Goal: Task Accomplishment & Management: Use online tool/utility

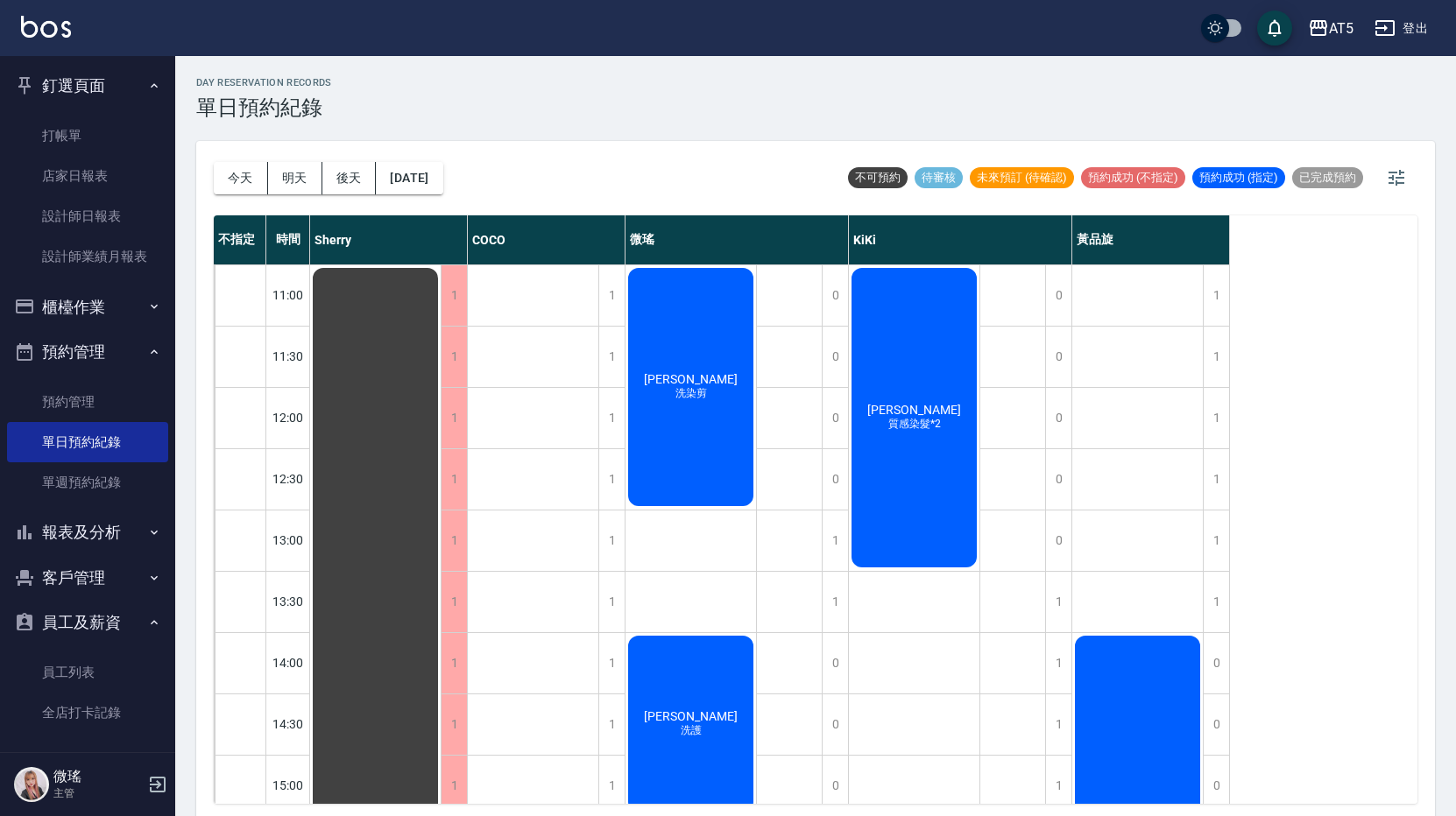
click at [964, 131] on div "day Reservation records 單日預約紀錄 [DATE] [DATE] [DATE] [DATE] 不可預約 待審核 未來預訂 (待確認) …" at bounding box center [815, 439] width 1281 height 765
click at [440, 188] on button "[DATE]" at bounding box center [409, 178] width 67 height 32
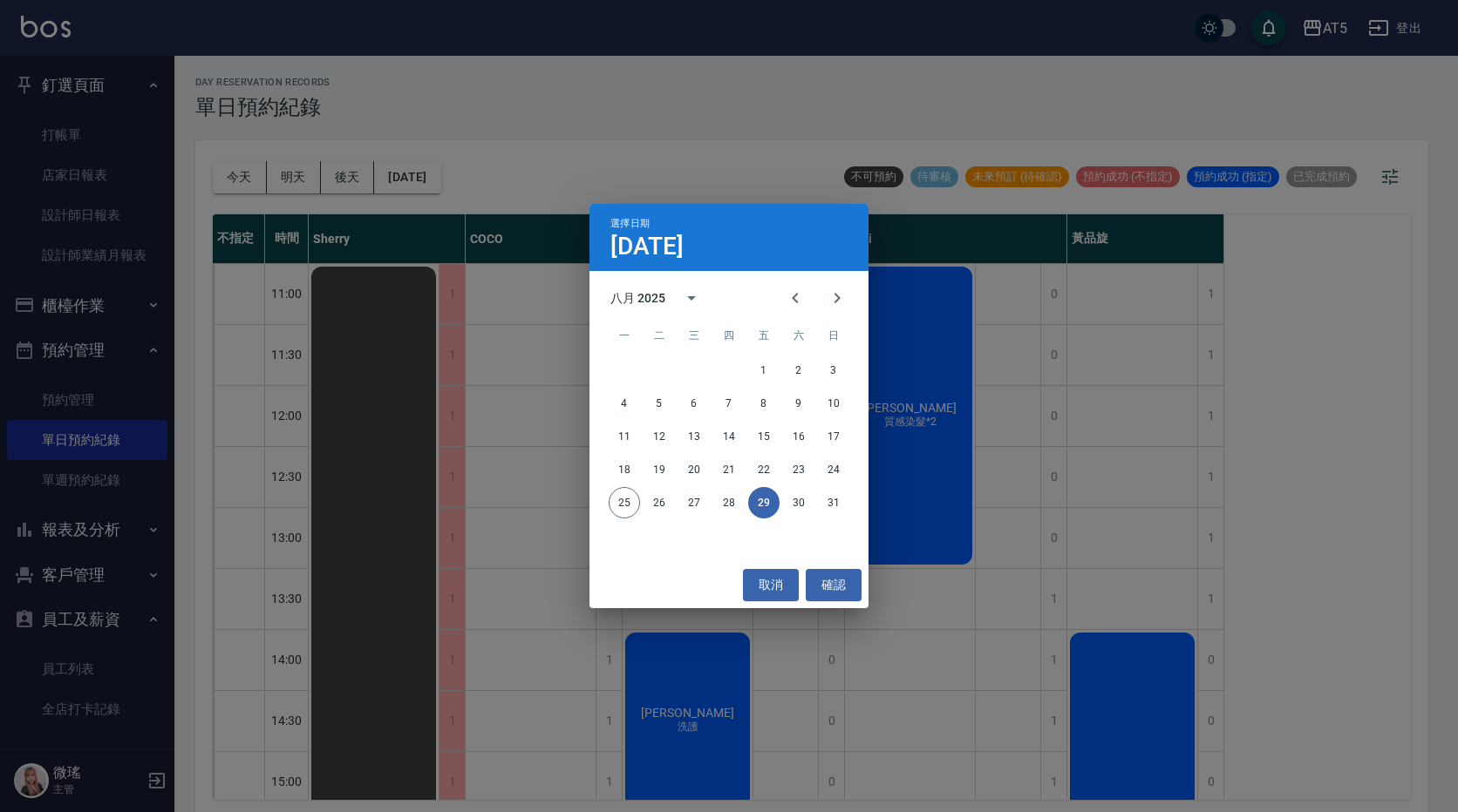
click at [581, 167] on div "選擇日期 [DATE] 八月 2025 一 二 三 四 五 六 日 1 2 3 4 5 6 7 8 9 10 11 12 13 14 15 16 17 18 …" at bounding box center [729, 406] width 1458 height 812
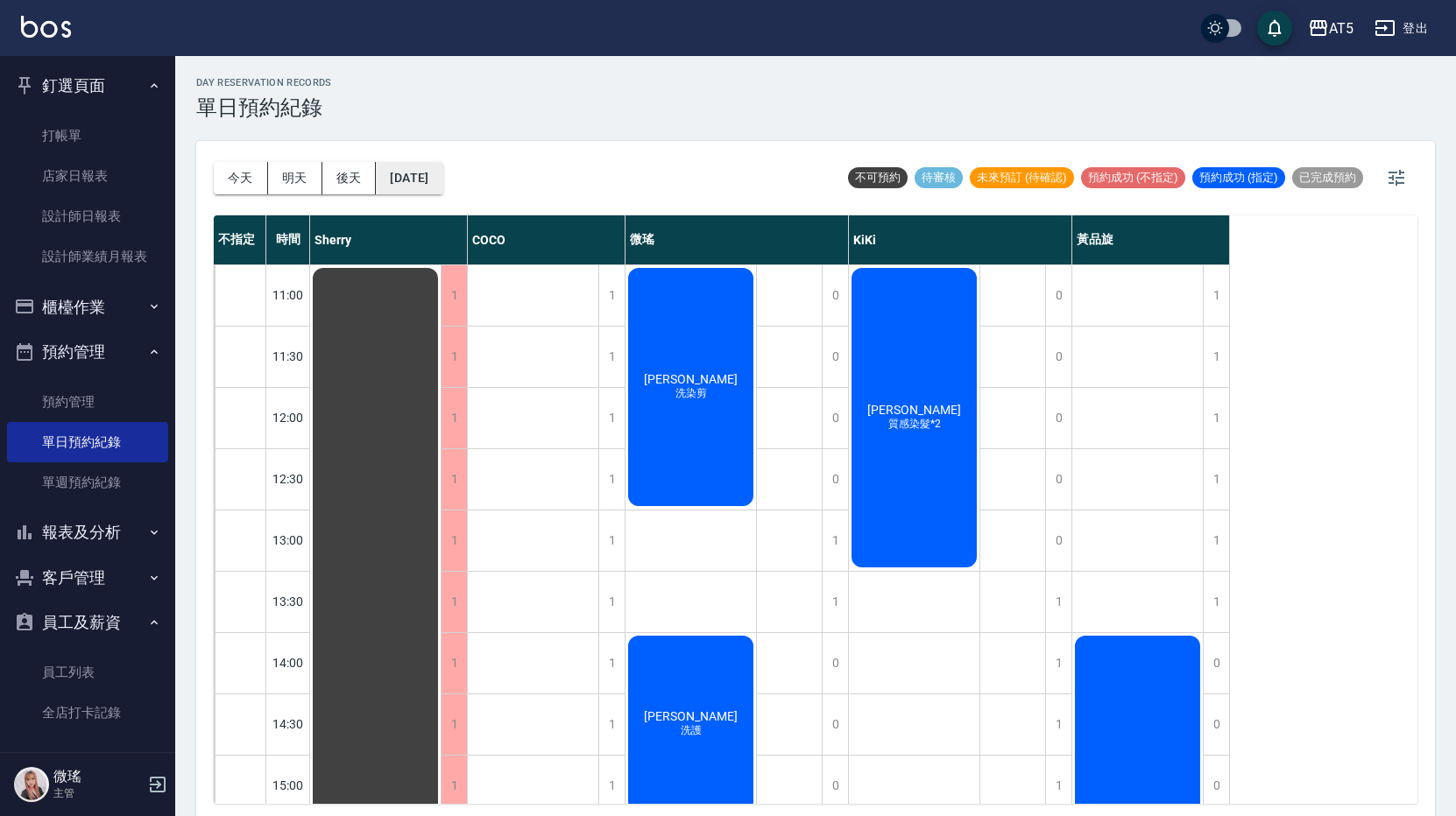
click at [416, 171] on button "[DATE]" at bounding box center [409, 178] width 67 height 32
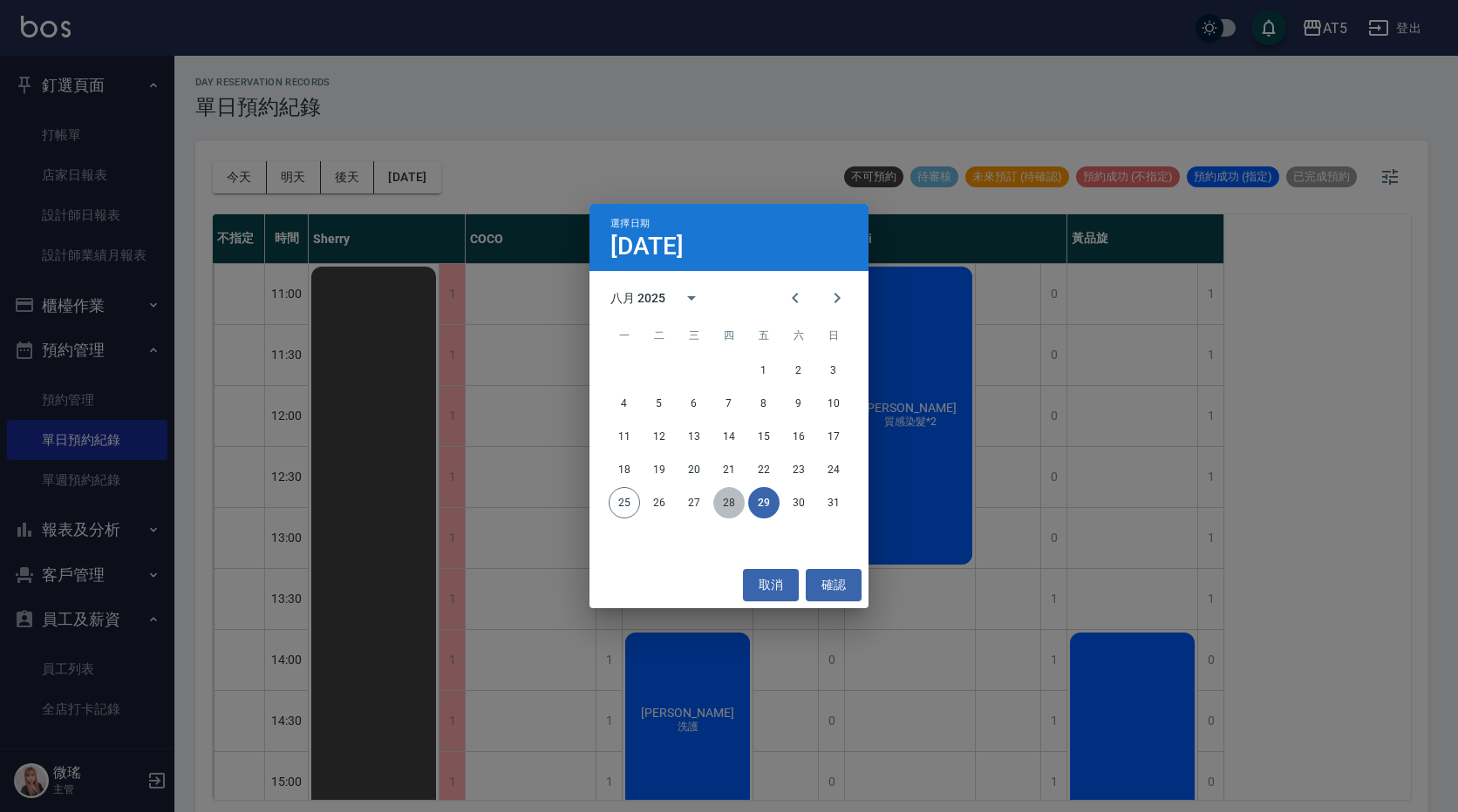
click at [729, 503] on button "28" at bounding box center [729, 503] width 31 height 31
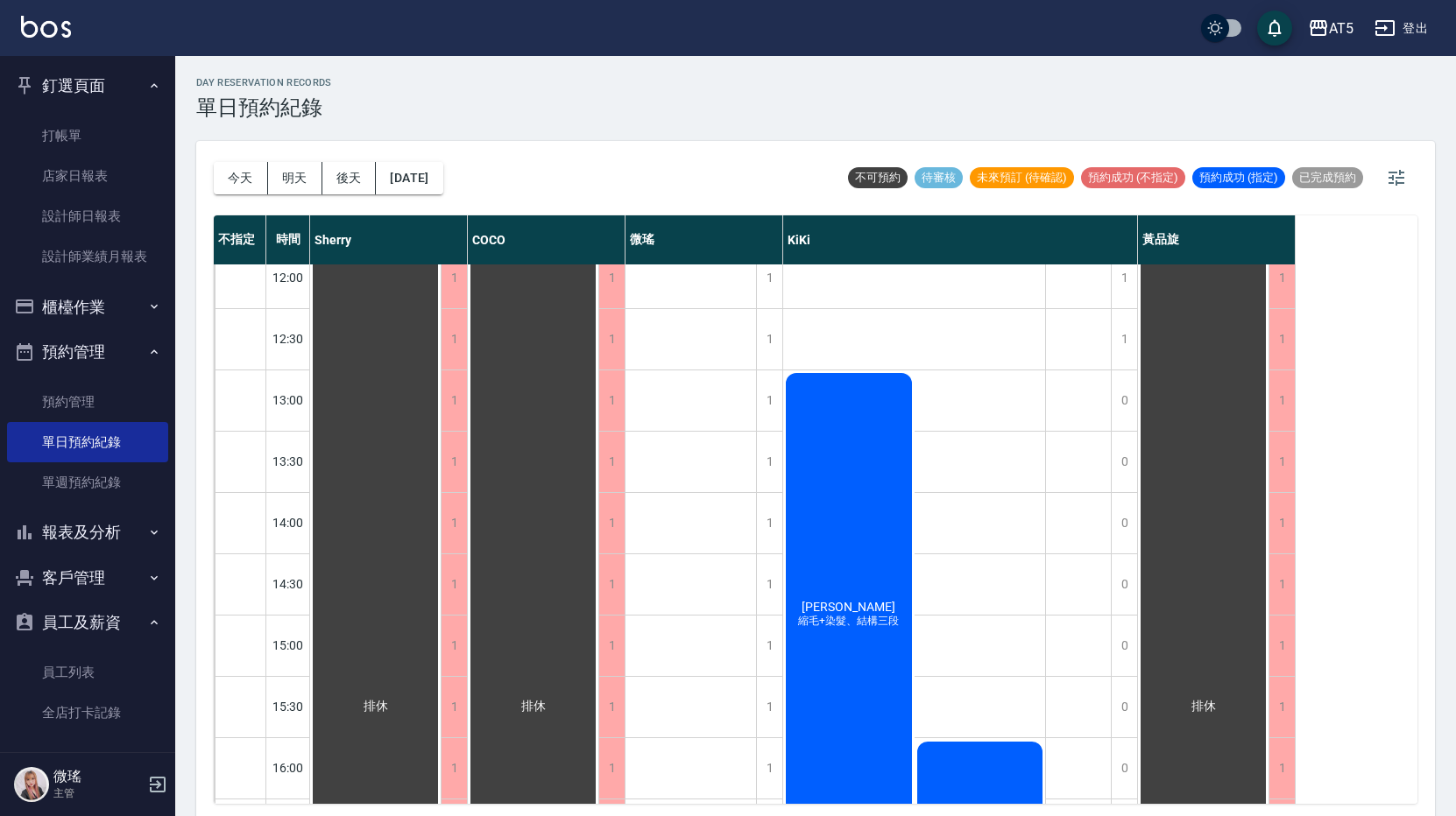
scroll to position [402, 0]
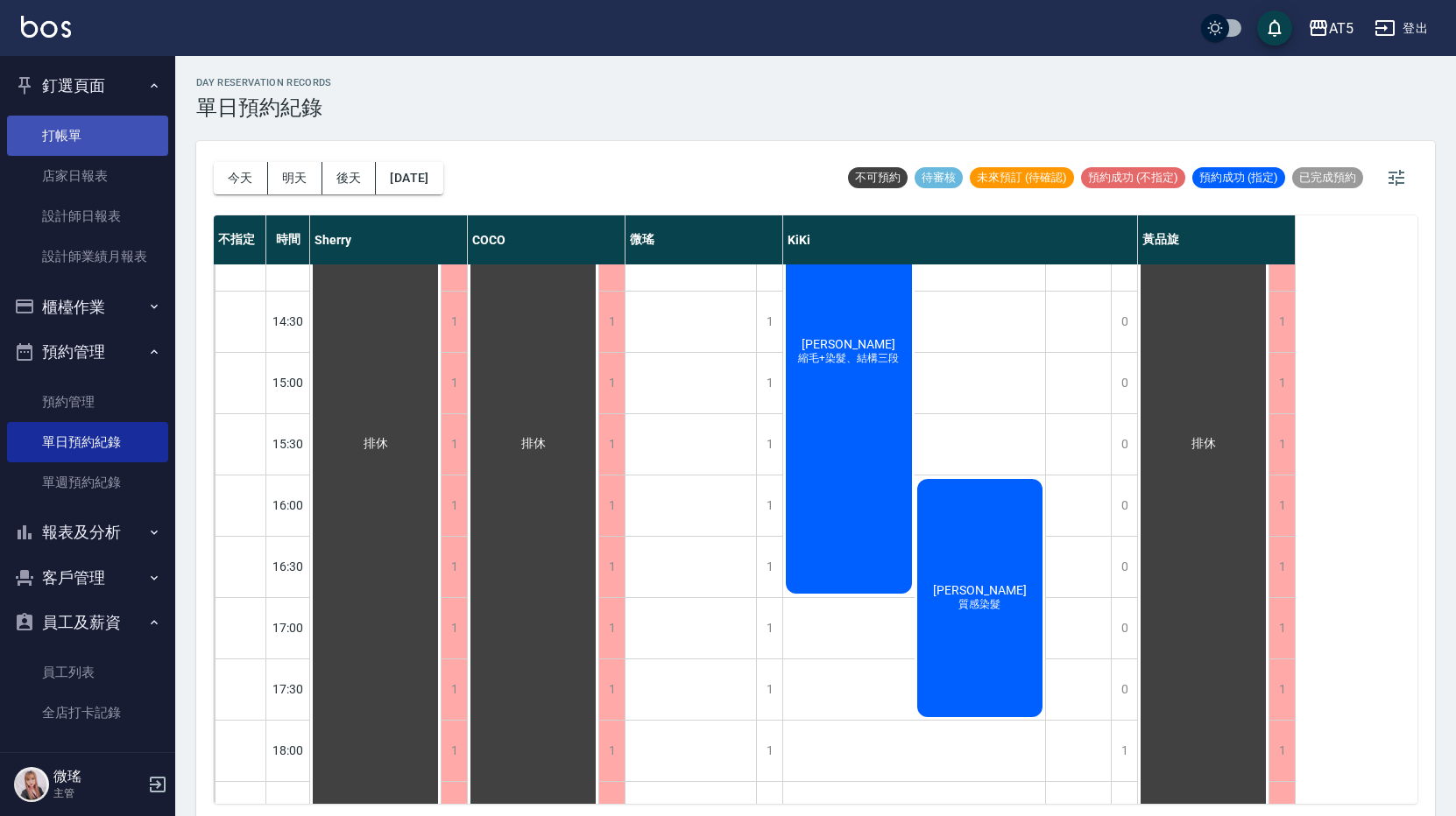
click at [87, 150] on link "打帳單" at bounding box center [88, 136] width 161 height 41
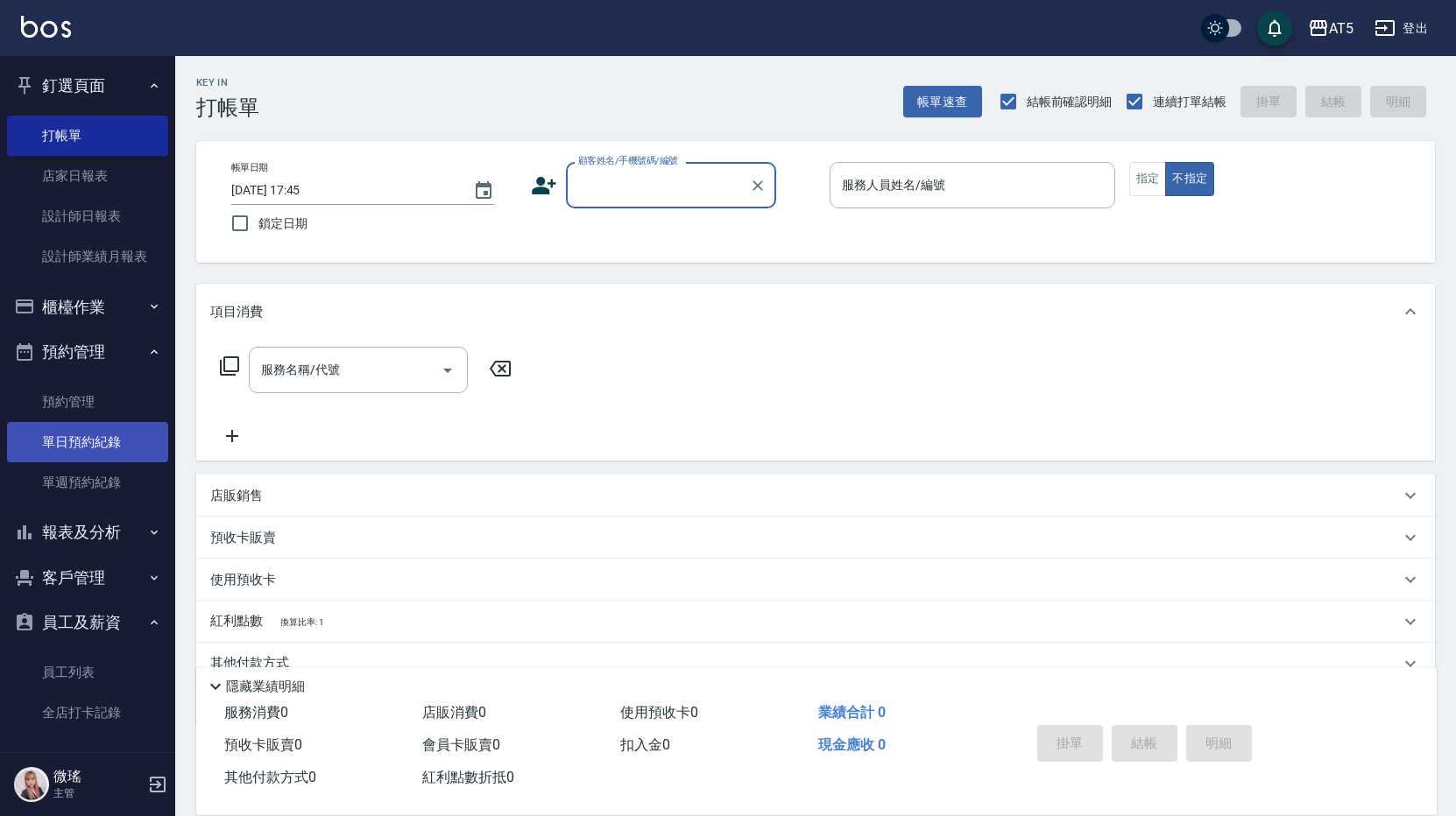
click at [101, 436] on link "單日預約紀錄" at bounding box center [88, 442] width 161 height 41
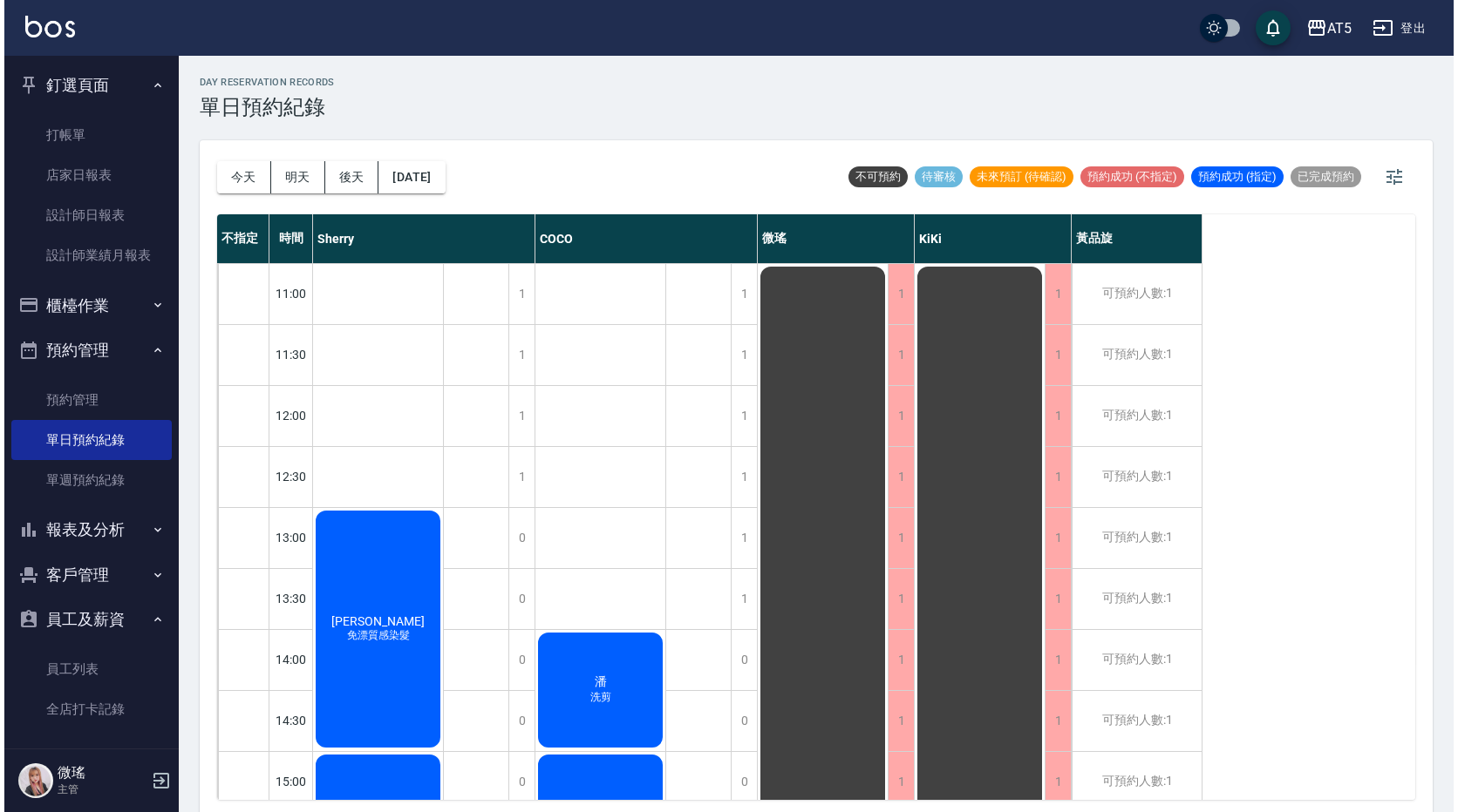
scroll to position [174, 0]
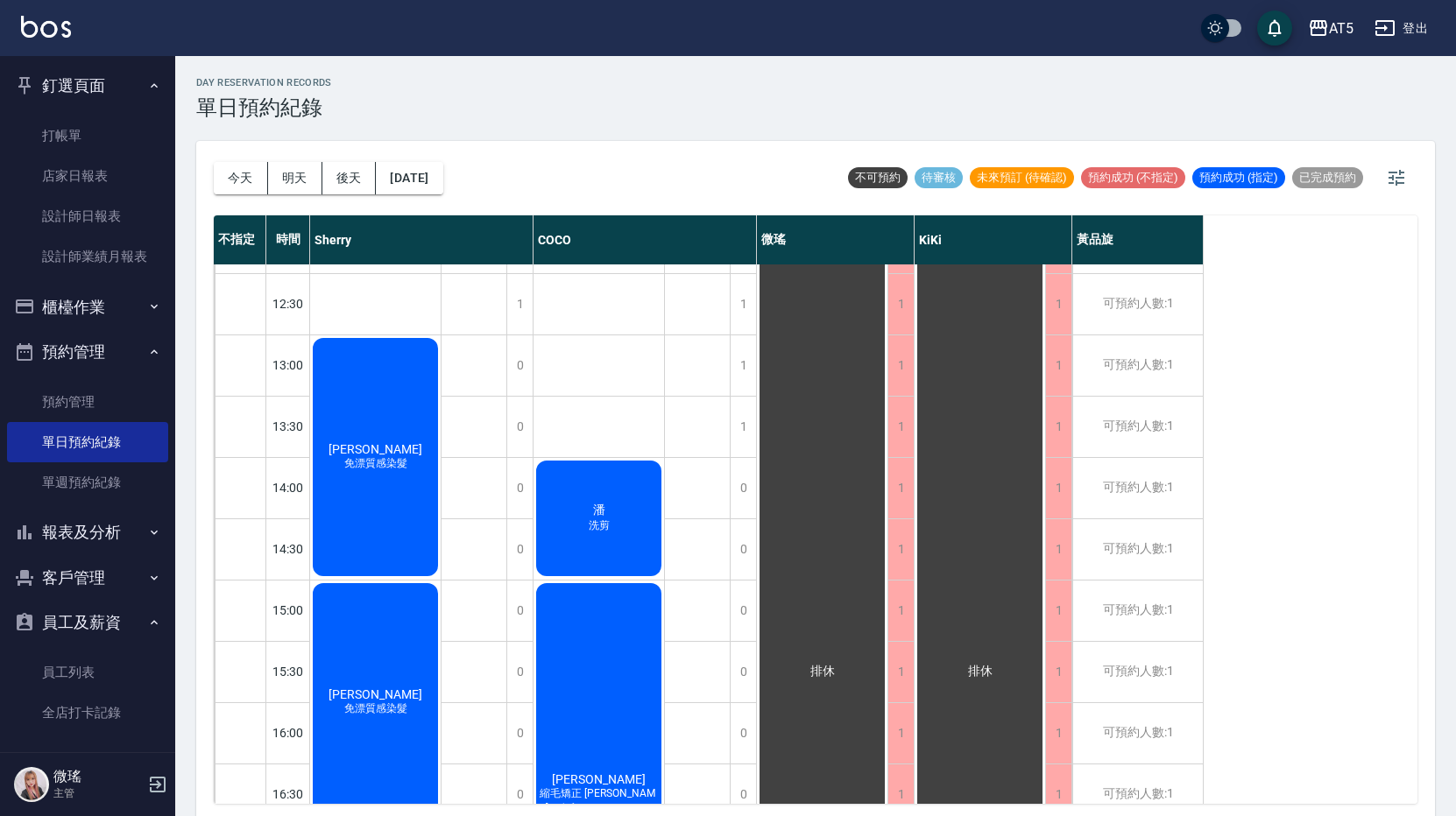
click at [391, 424] on div "[PERSON_NAME] 免漂質感染髮" at bounding box center [375, 456] width 131 height 243
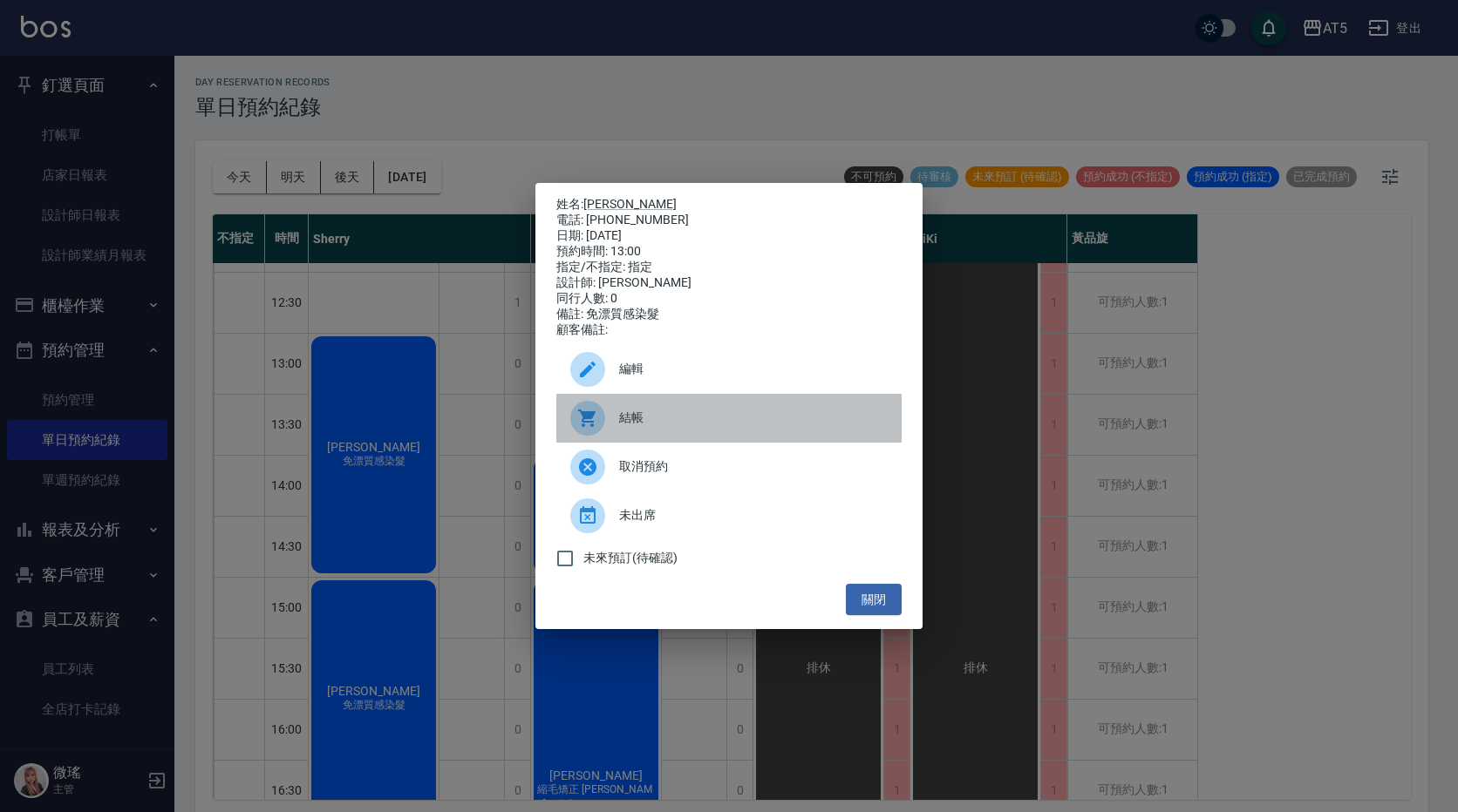
click at [651, 437] on div "結帳" at bounding box center [729, 418] width 345 height 49
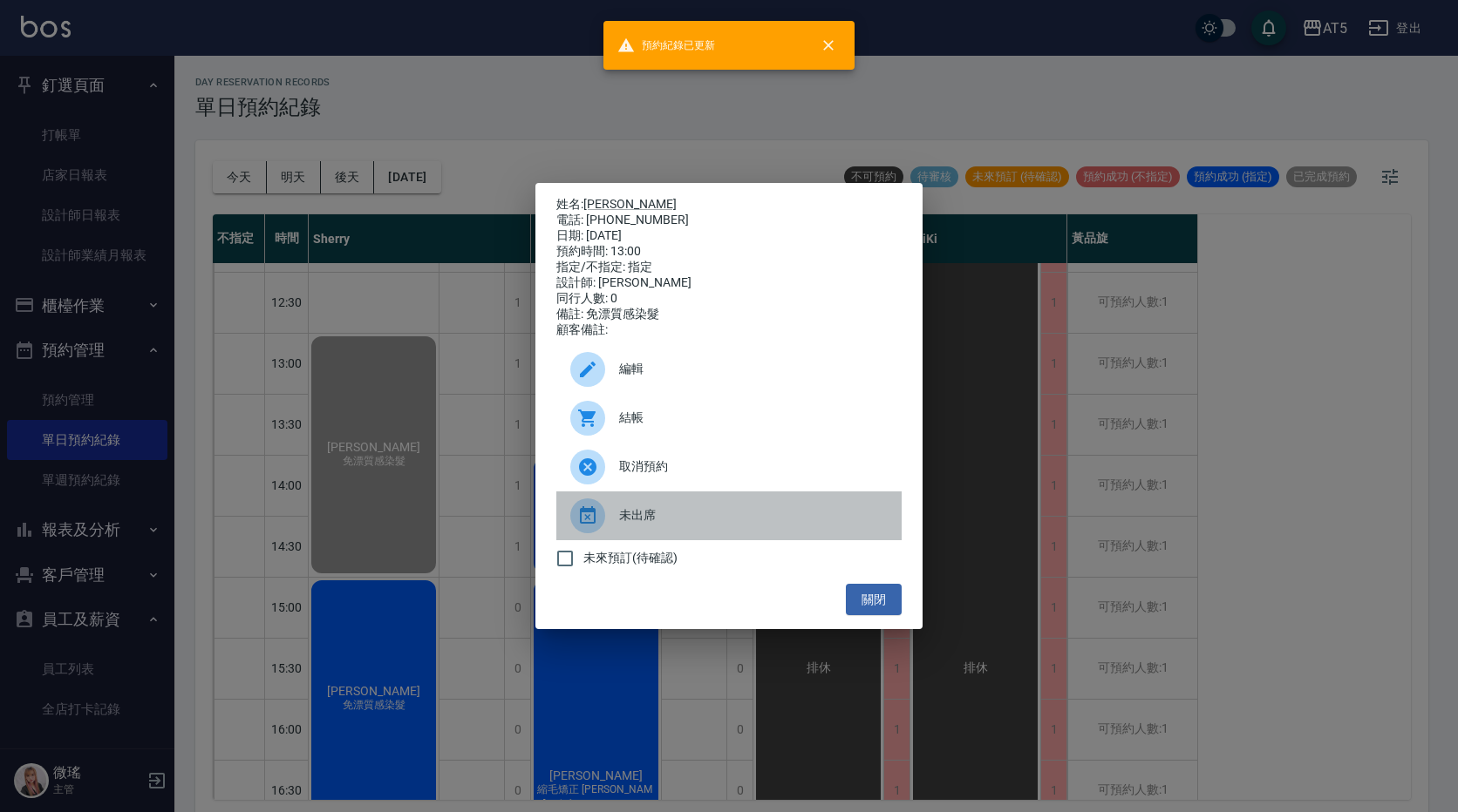
click at [823, 499] on div "未出席" at bounding box center [729, 516] width 345 height 49
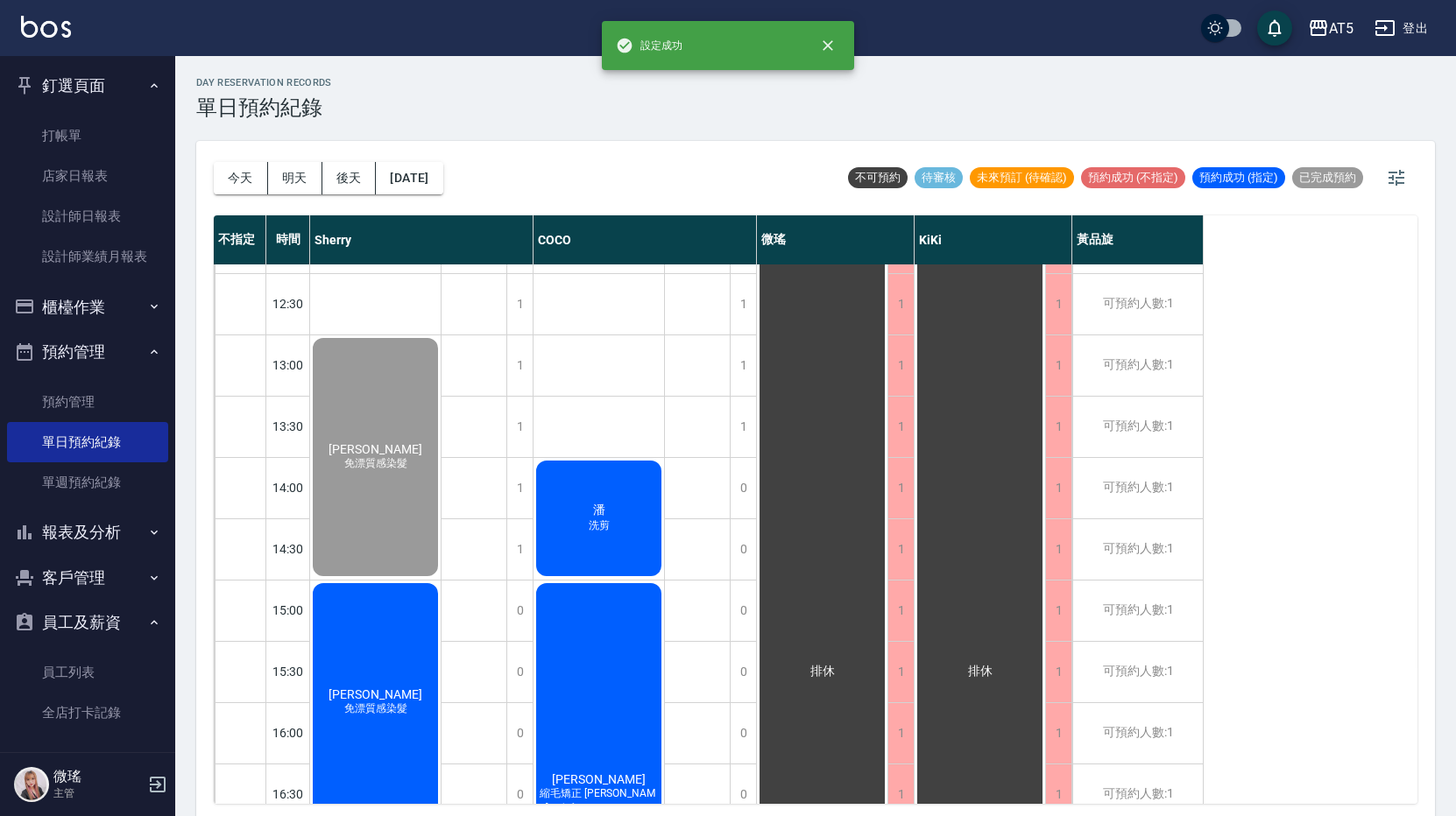
click at [371, 579] on div "[PERSON_NAME] 免漂質感染髮" at bounding box center [375, 456] width 131 height 243
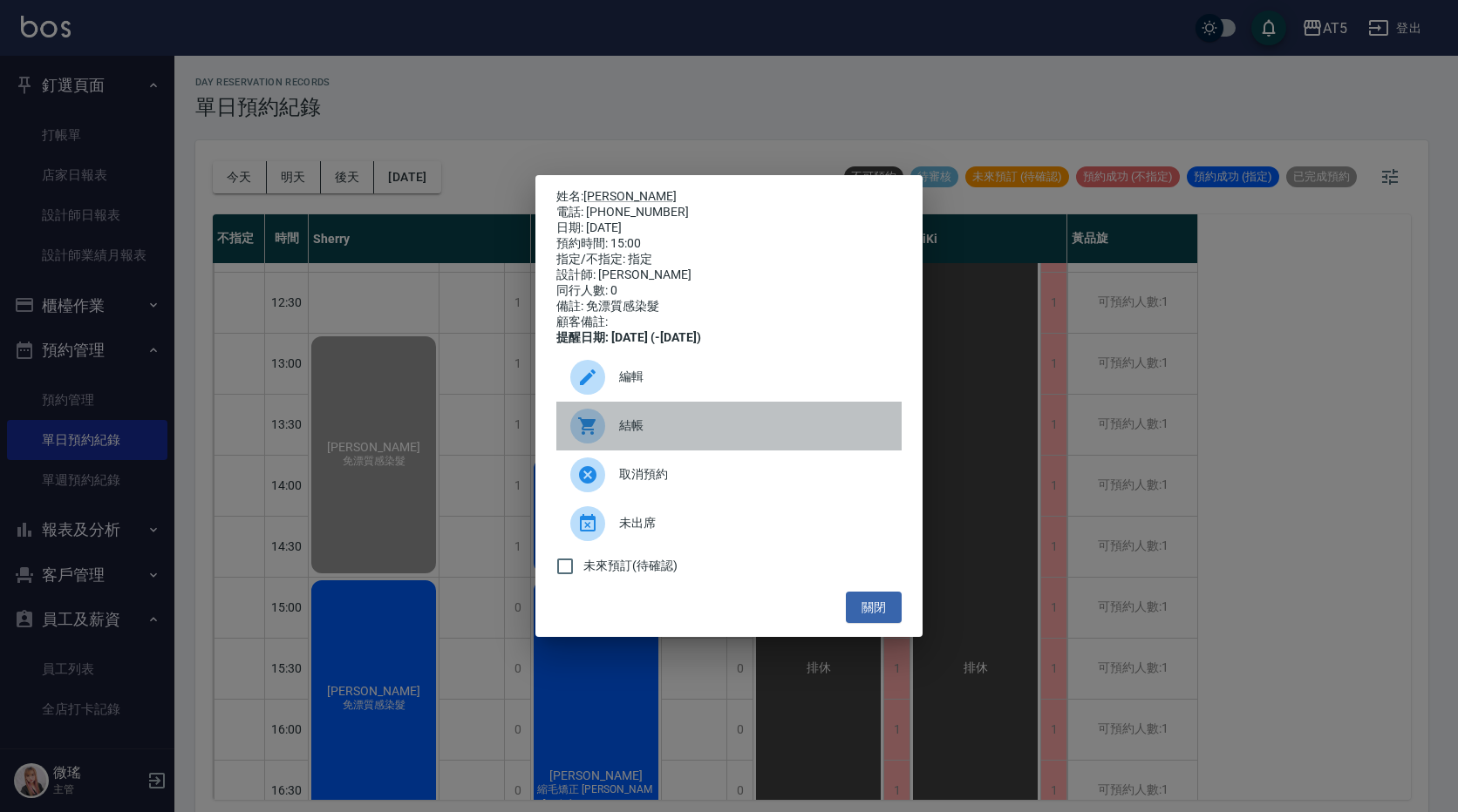
click at [660, 435] on span "結帳" at bounding box center [753, 425] width 269 height 18
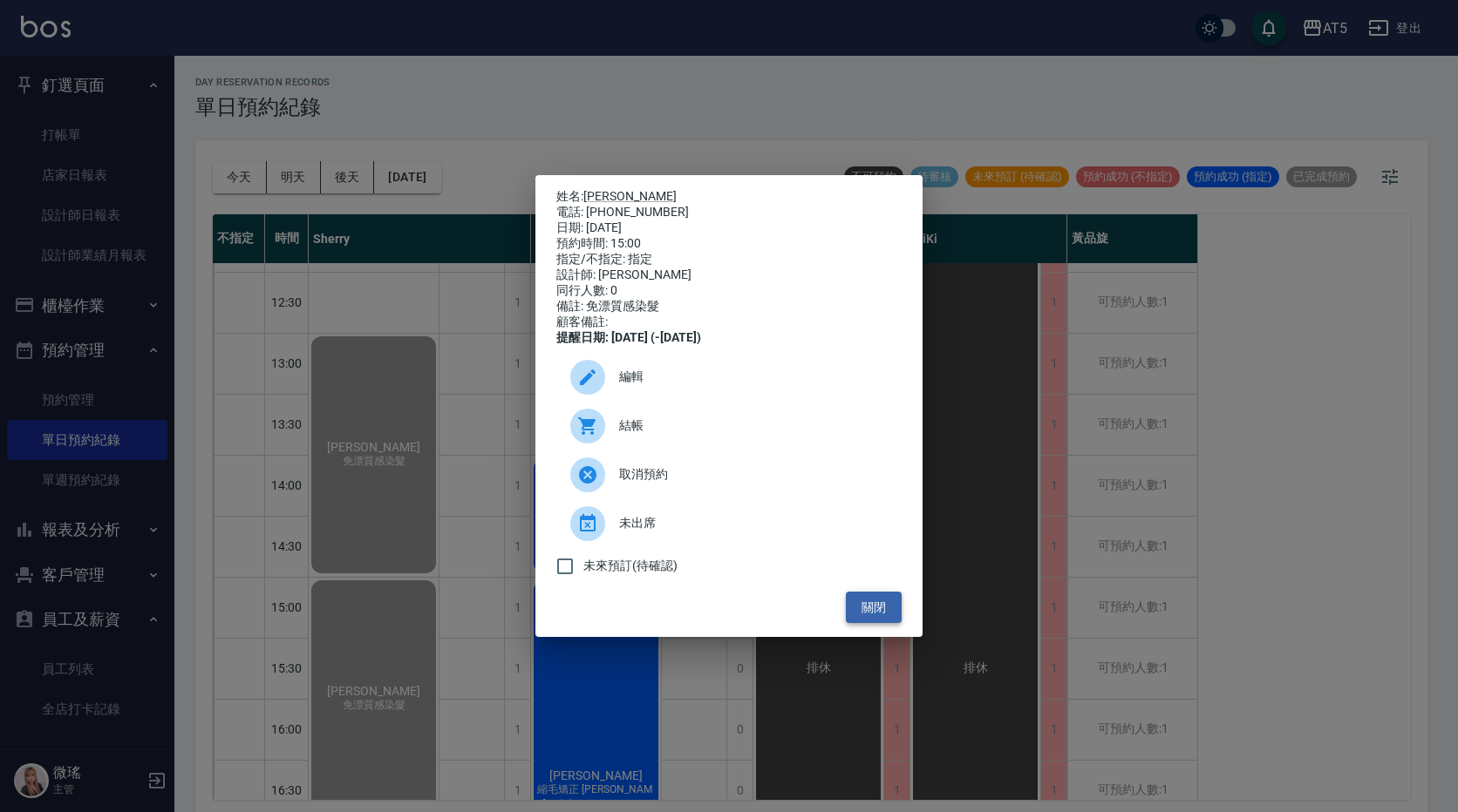
click at [884, 621] on button "關閉" at bounding box center [873, 608] width 56 height 32
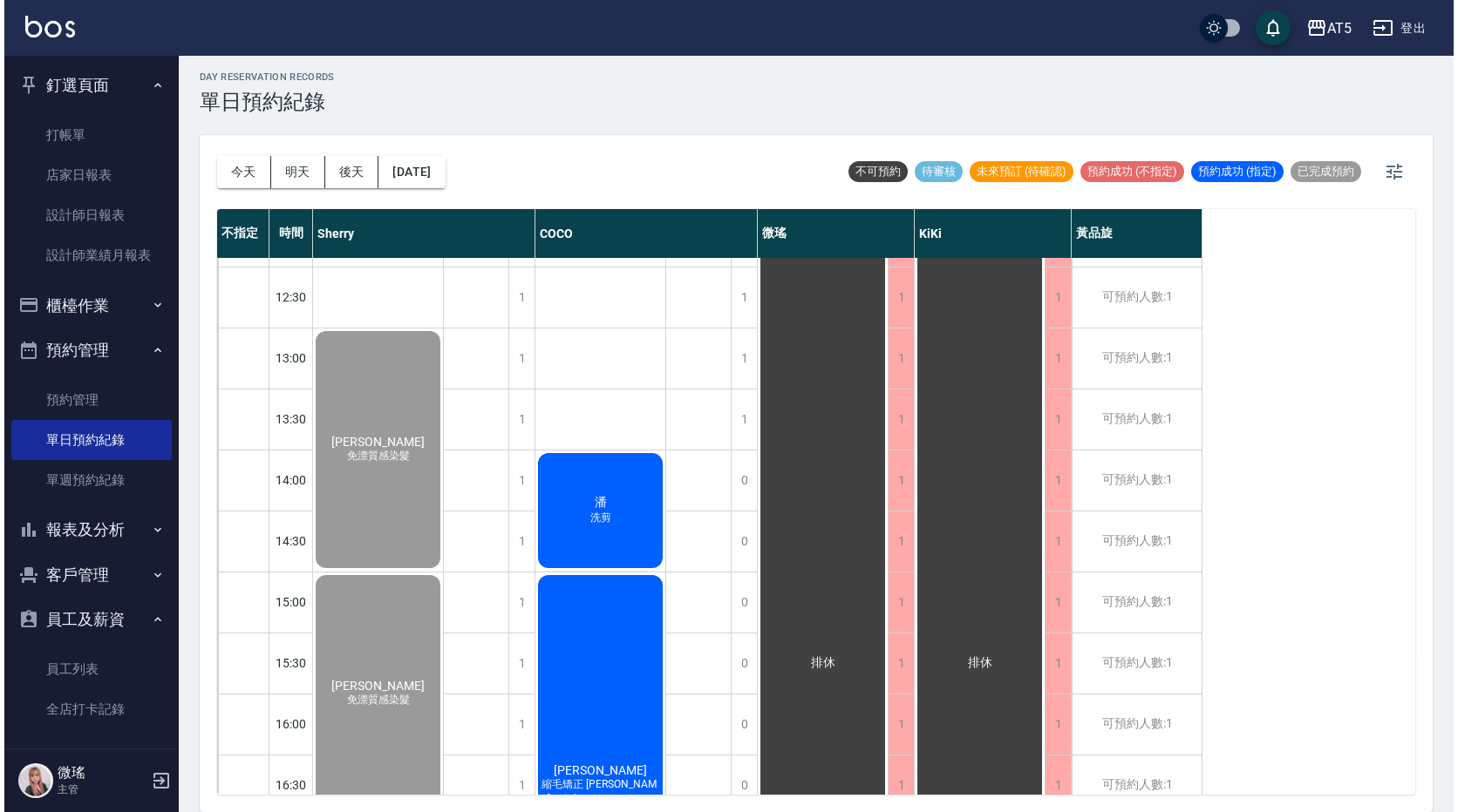
scroll to position [575, 0]
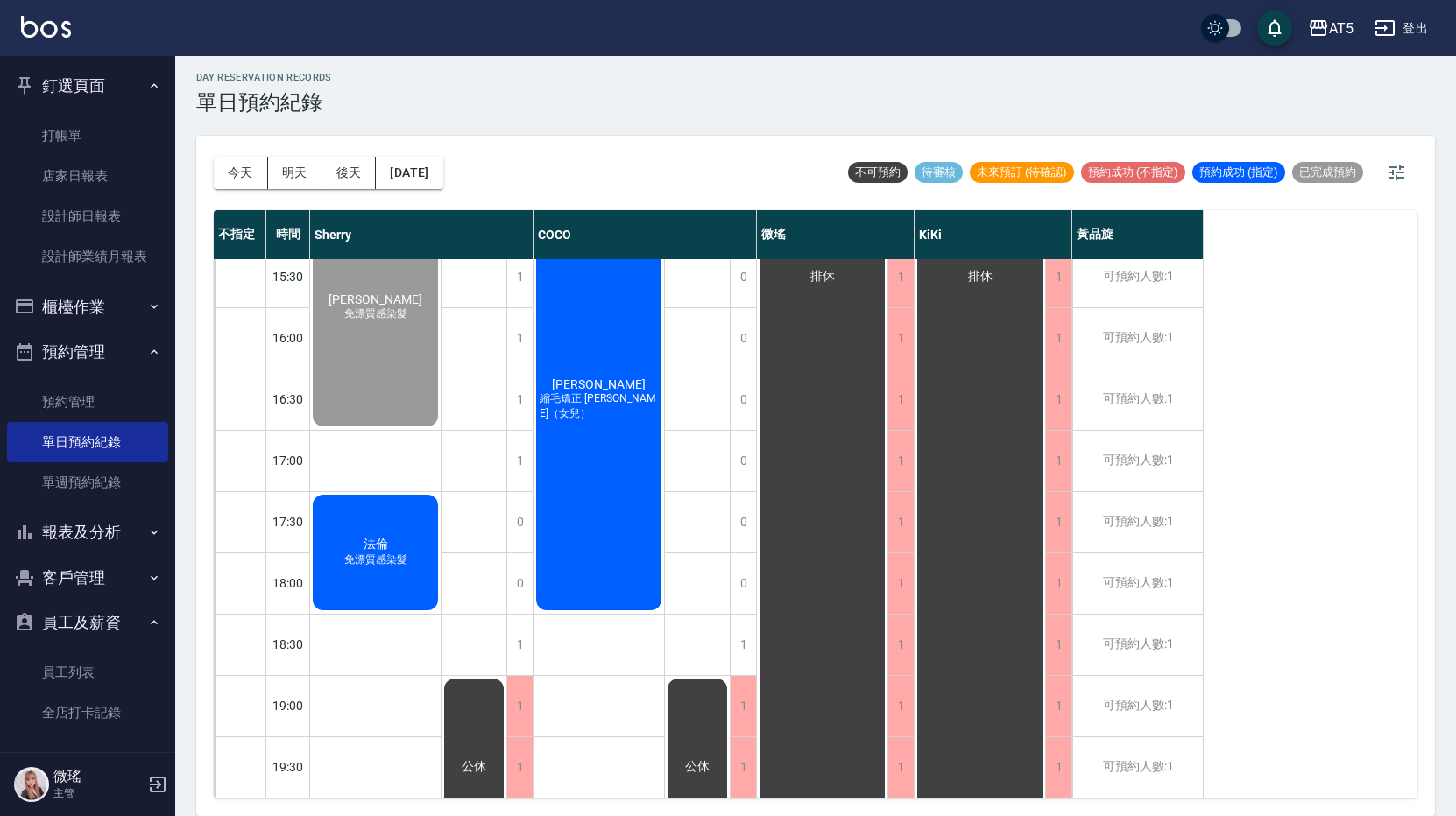
click at [337, 435] on div "[PERSON_NAME] 免漂質感染髮 [PERSON_NAME] 免漂質感染髮 法倫 免漂質感染髮" at bounding box center [376, 246] width 131 height 1104
click at [370, 61] on span "法倫" at bounding box center [375, 54] width 101 height 14
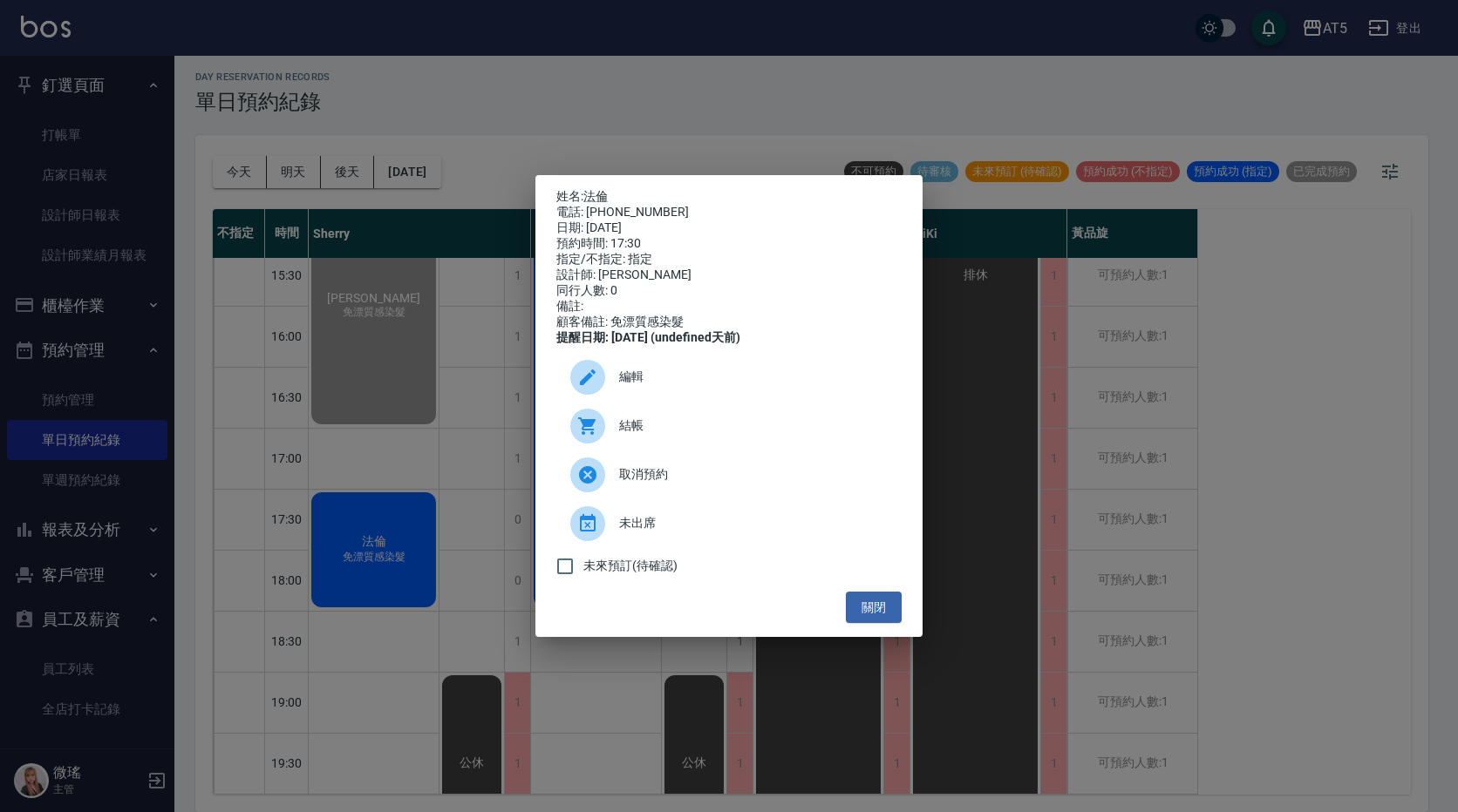
click at [661, 433] on span "結帳" at bounding box center [753, 425] width 269 height 18
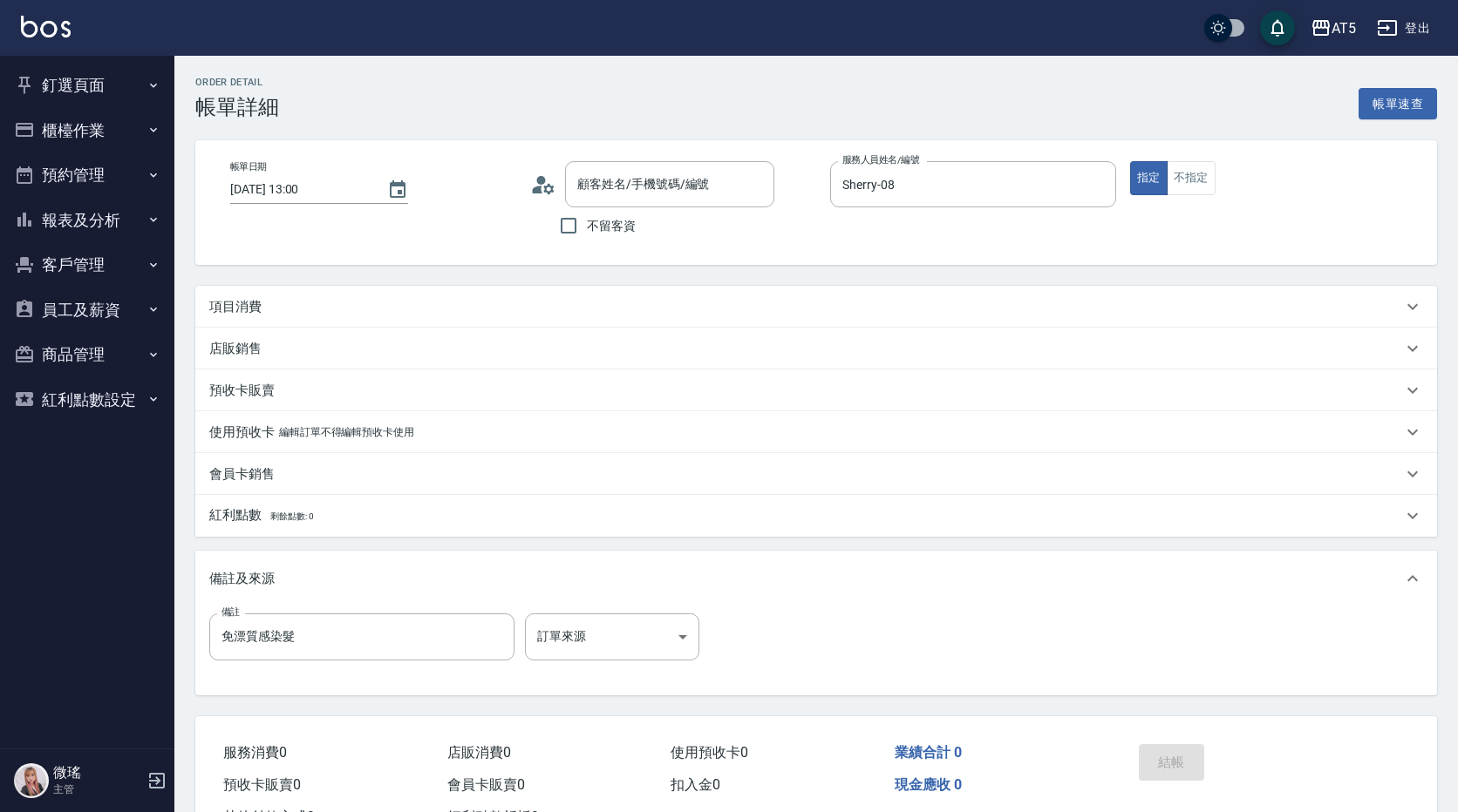
type input "2025/08/25 13:00"
type input "Sherry-08"
type input "免漂質感染髮"
click at [612, 306] on div "項目消費" at bounding box center [805, 307] width 1193 height 18
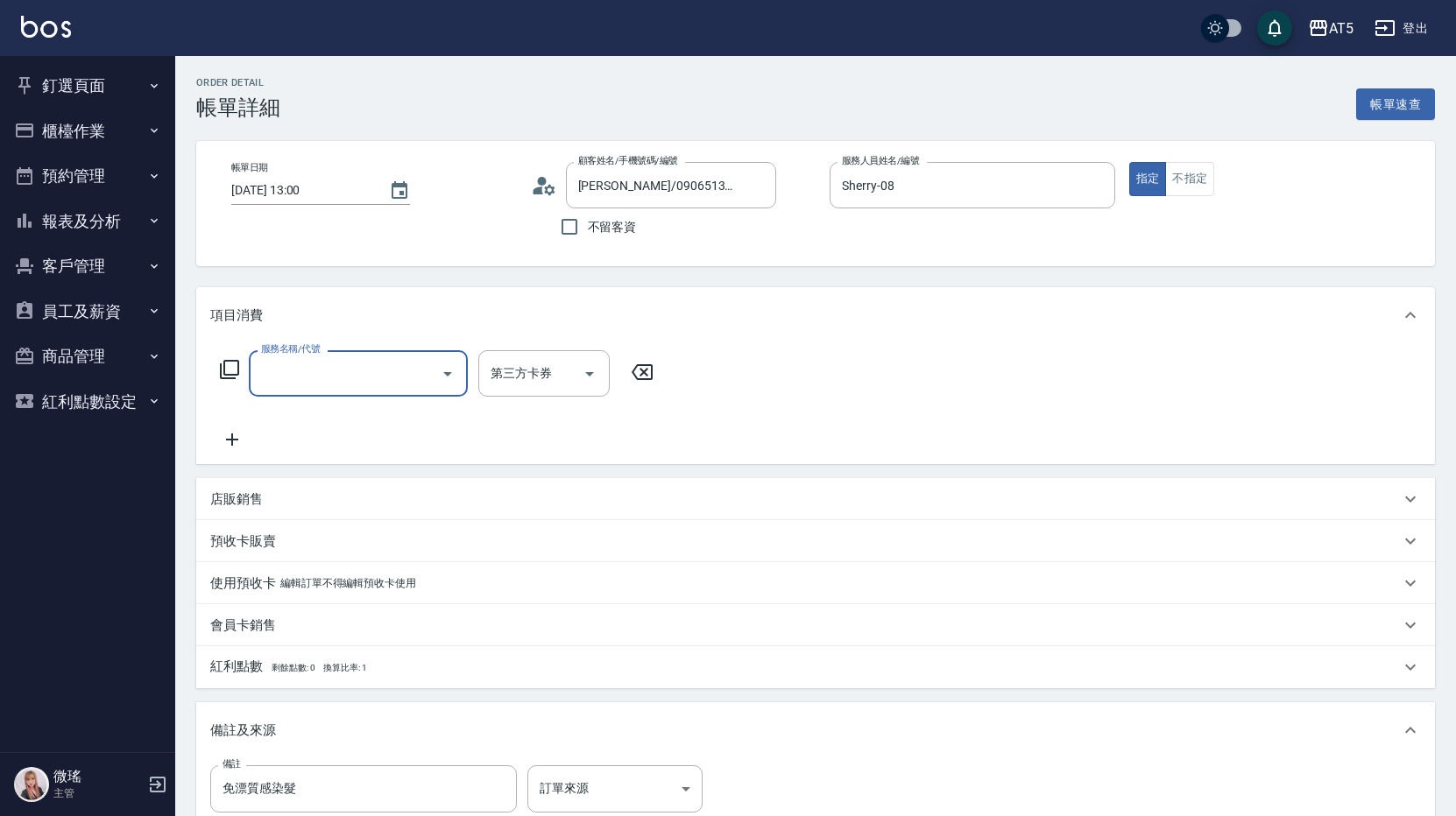
type input "許采潔/0906513736/null"
click at [331, 386] on input "服務名稱/代號" at bounding box center [344, 373] width 177 height 31
click at [342, 365] on input "服務名稱/代號" at bounding box center [344, 373] width 177 height 31
click at [317, 361] on input "03" at bounding box center [344, 373] width 177 height 31
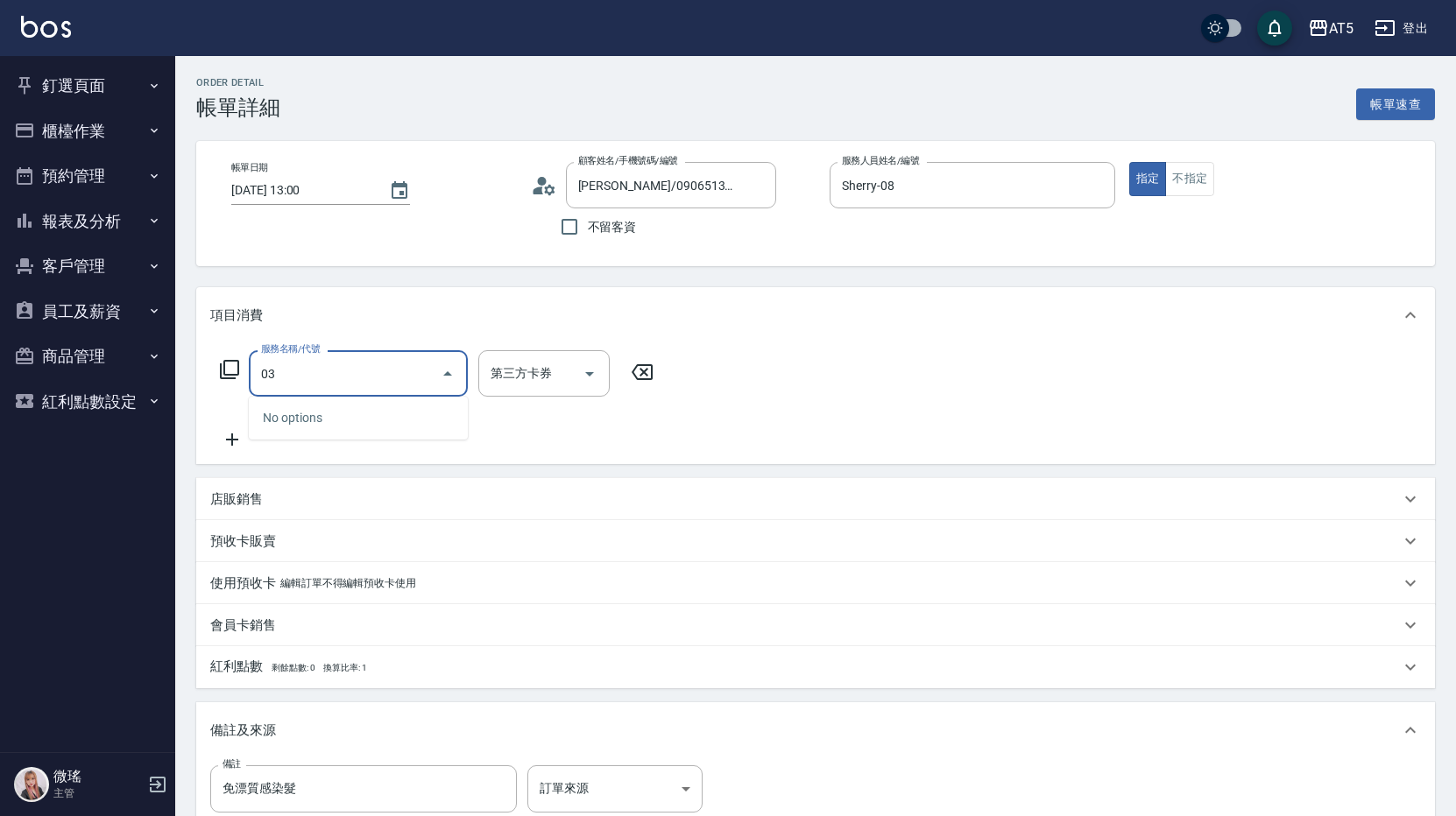
type input "503"
type input "90"
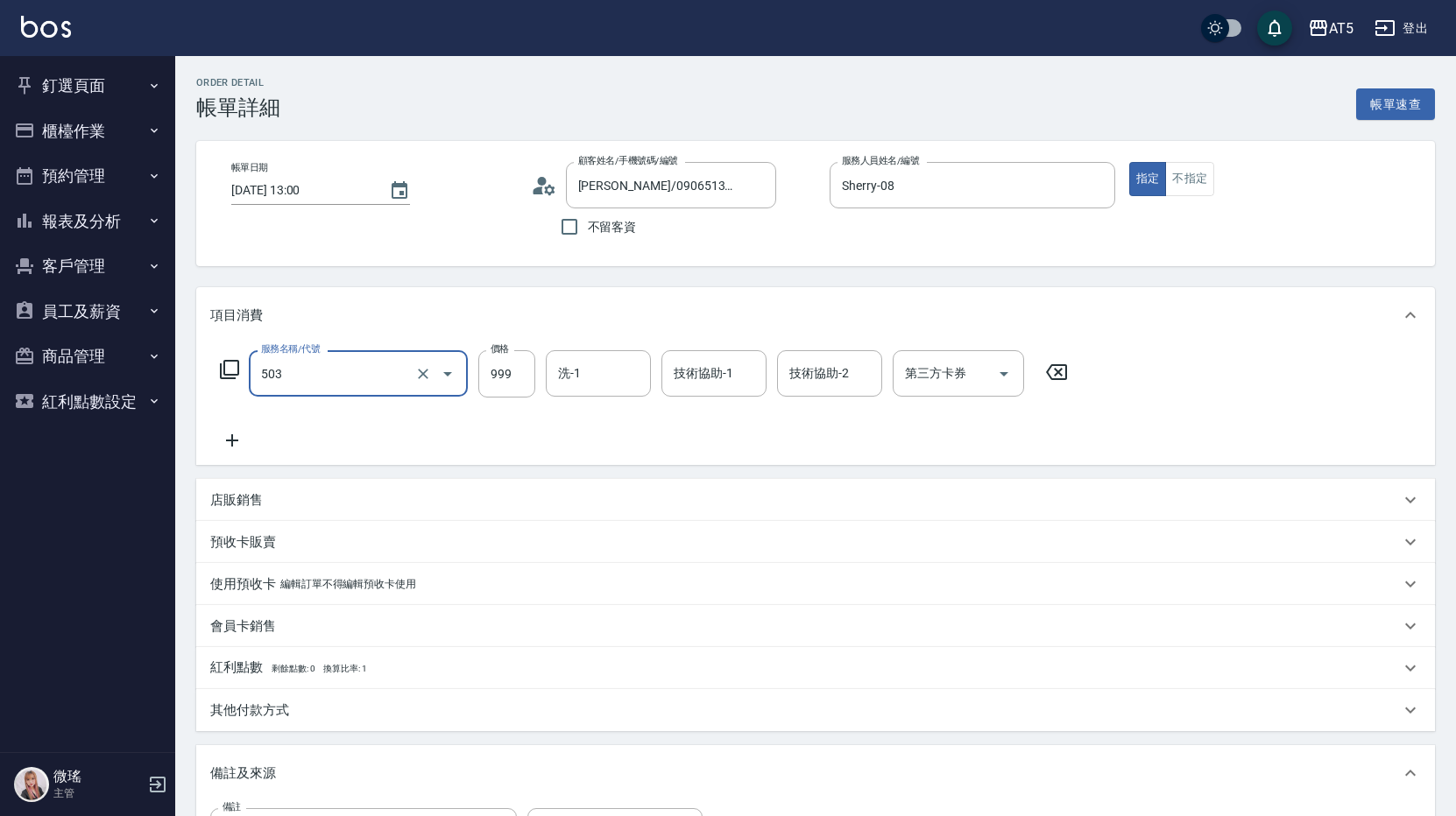
type input "局部髮(503)"
type input "2"
type input "0"
type input "20"
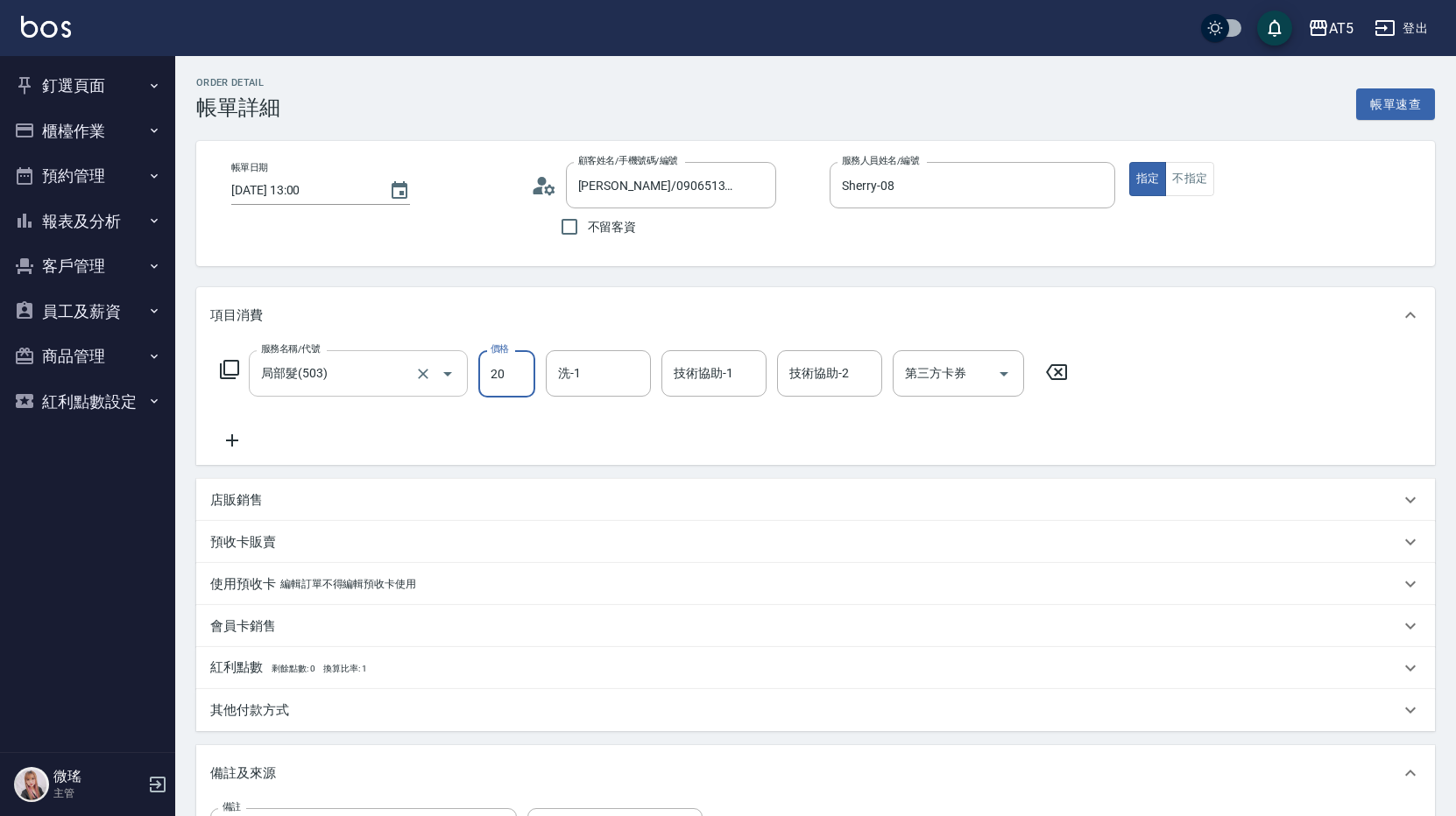
type input "208"
type input "200"
type input "2080"
type input "葵葵-11"
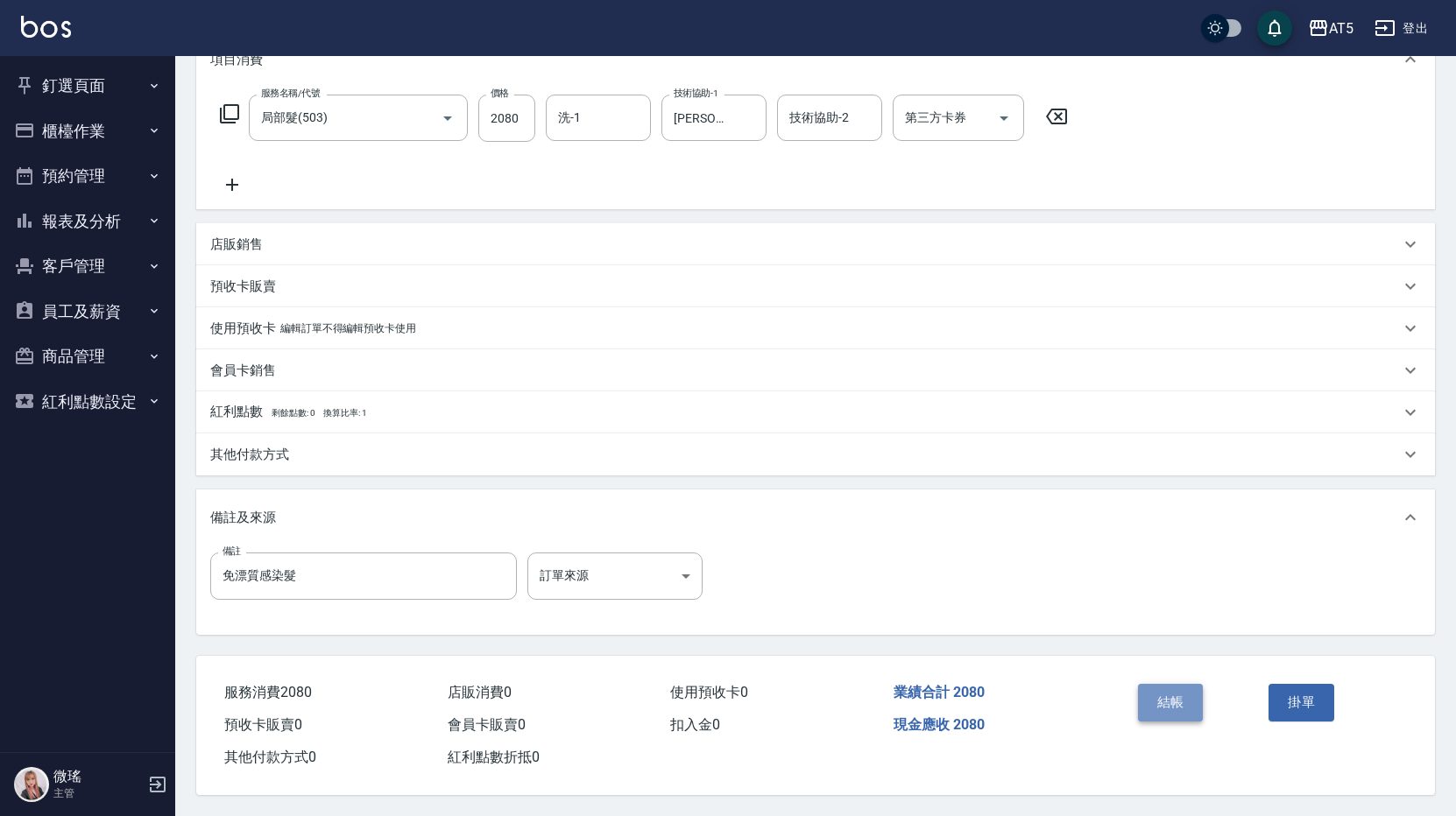
click at [1160, 692] on button "結帳" at bounding box center [1170, 702] width 66 height 37
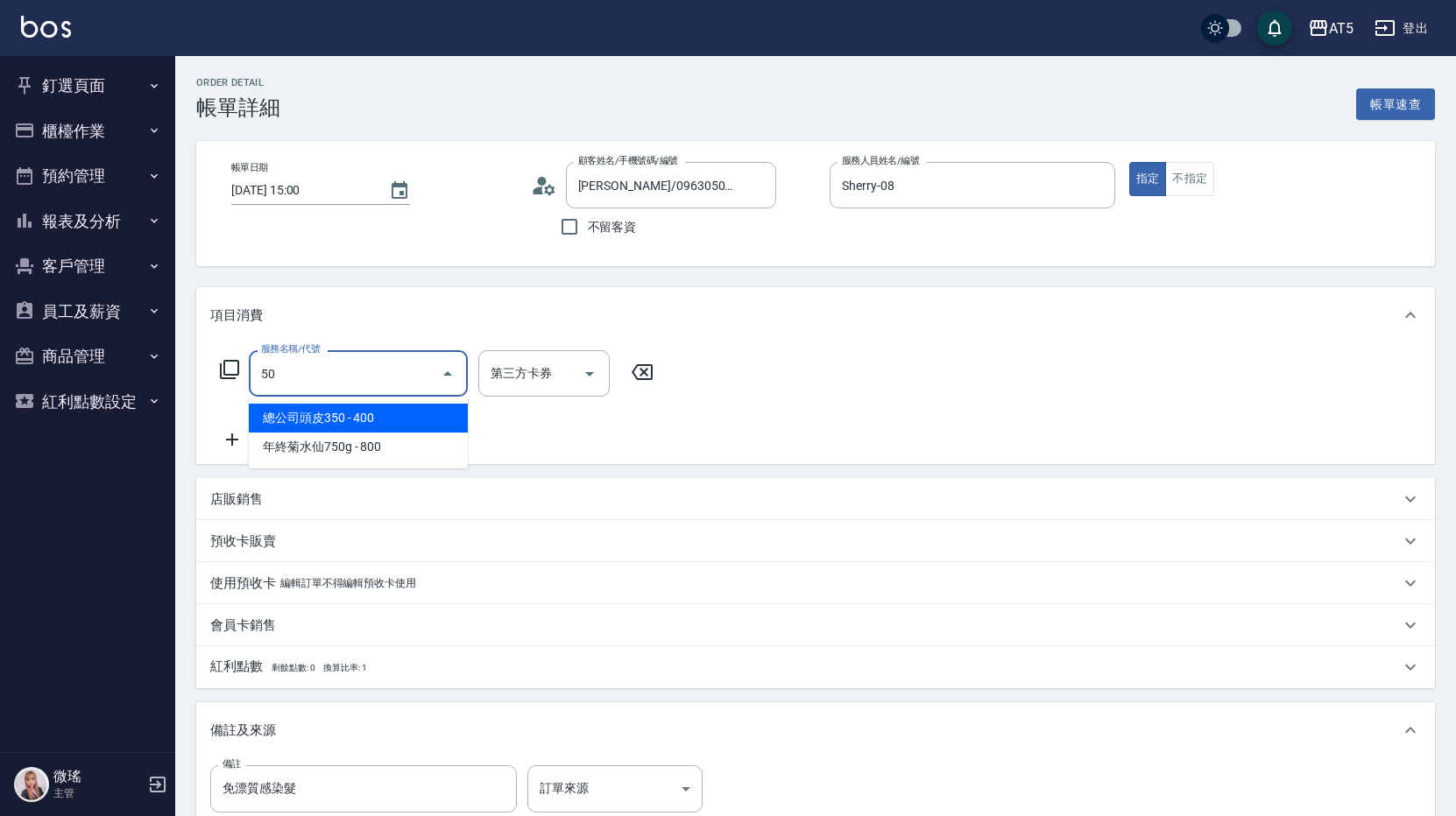
type input "502"
type input "50"
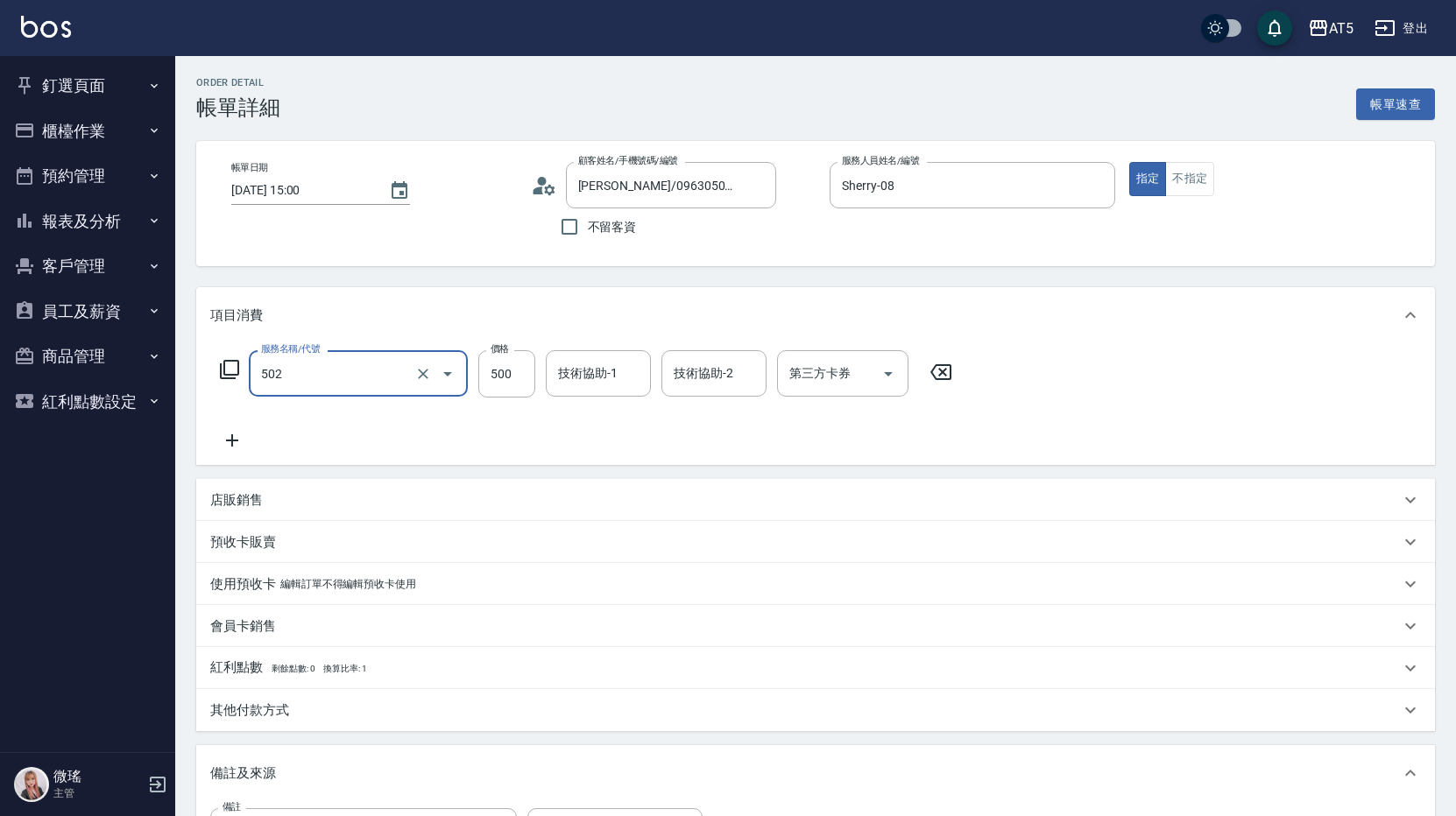
type input "漂髮(502)"
type input "1"
type input "0"
type input "1580"
type input "150"
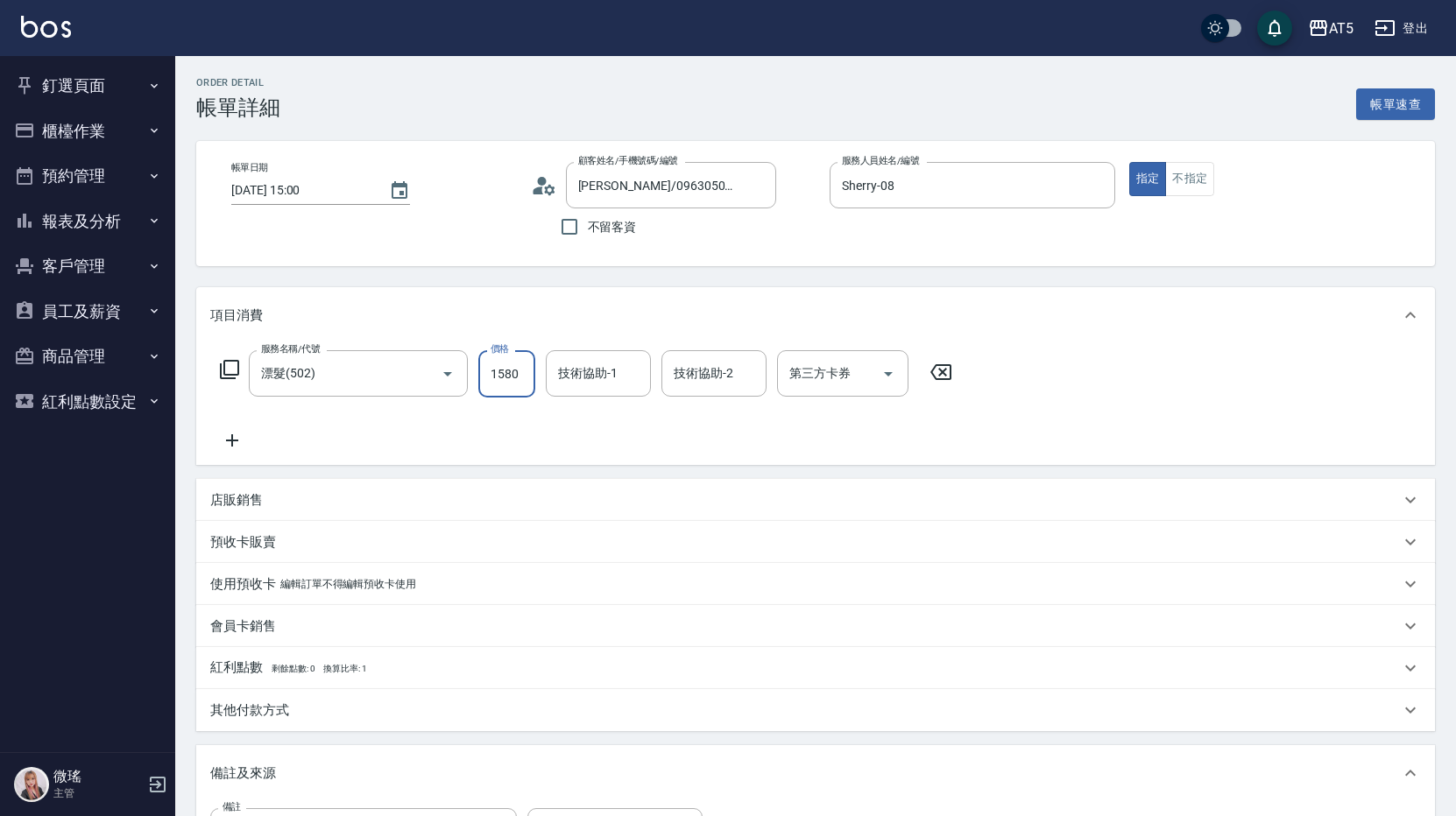
type input "1580"
type input "葵葵-11"
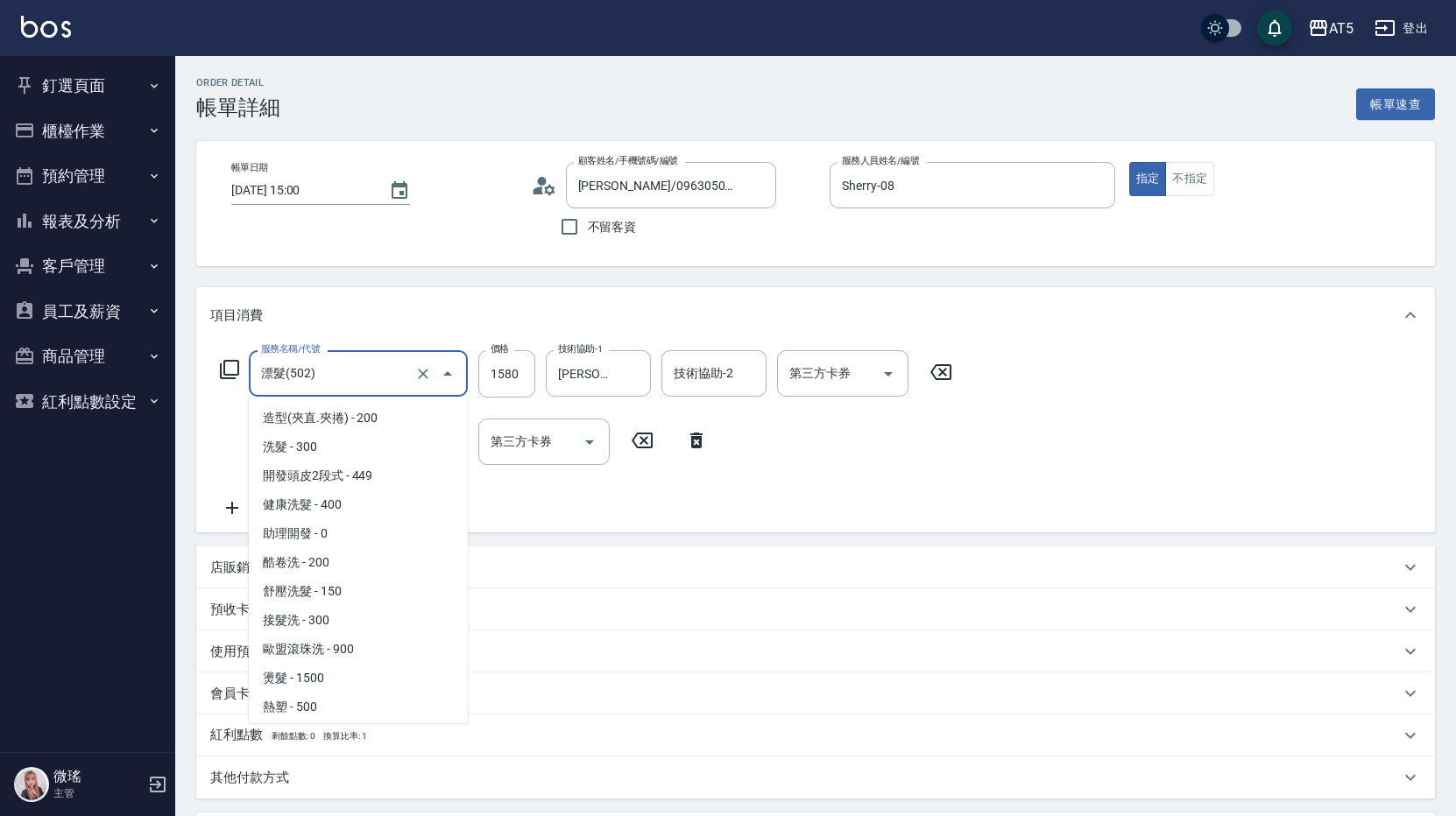
drag, startPoint x: 0, startPoint y: 0, endPoint x: 310, endPoint y: 367, distance: 480.4
click at [310, 367] on input "漂髮(502)" at bounding box center [333, 373] width 155 height 31
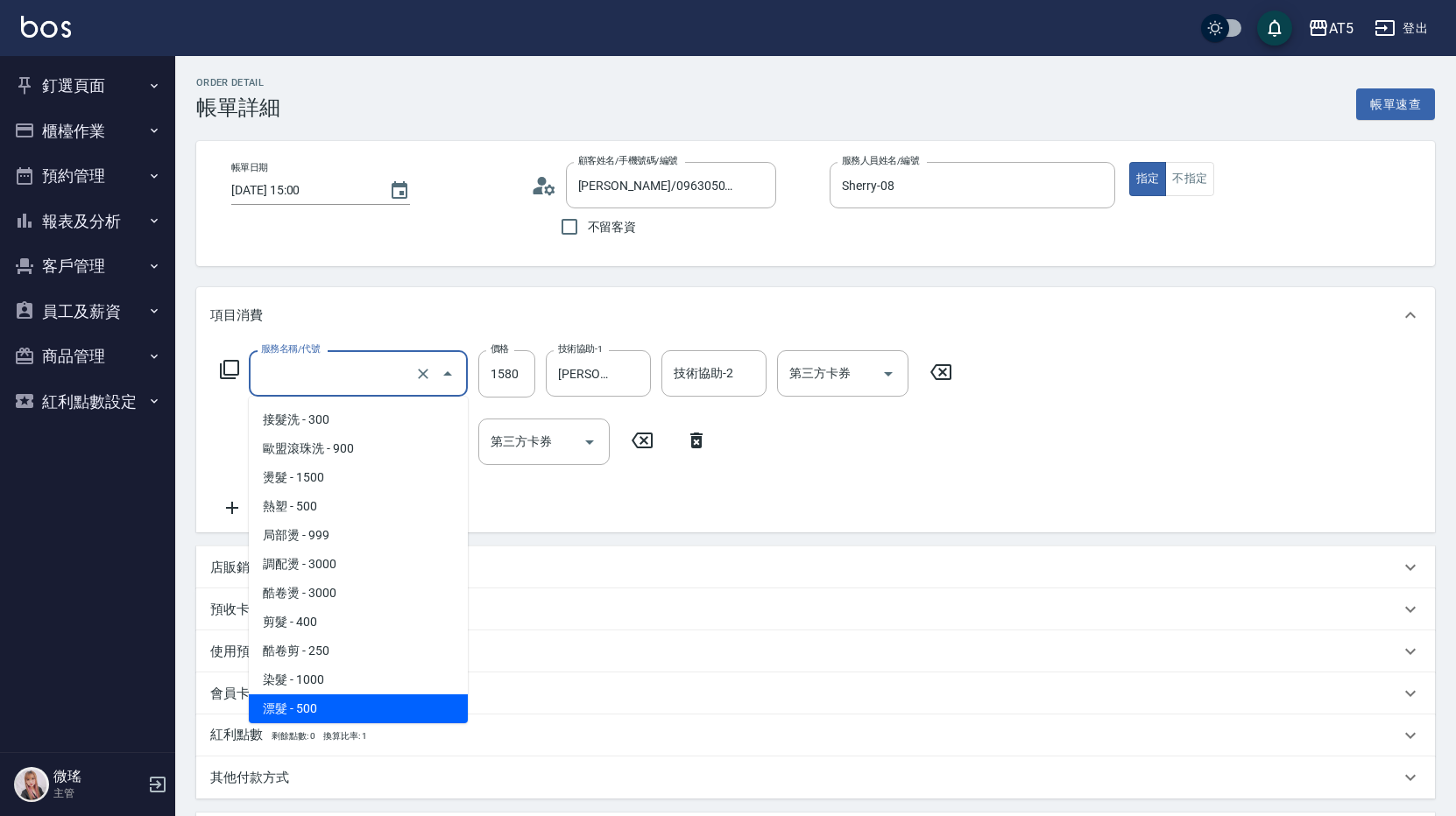
type input "0"
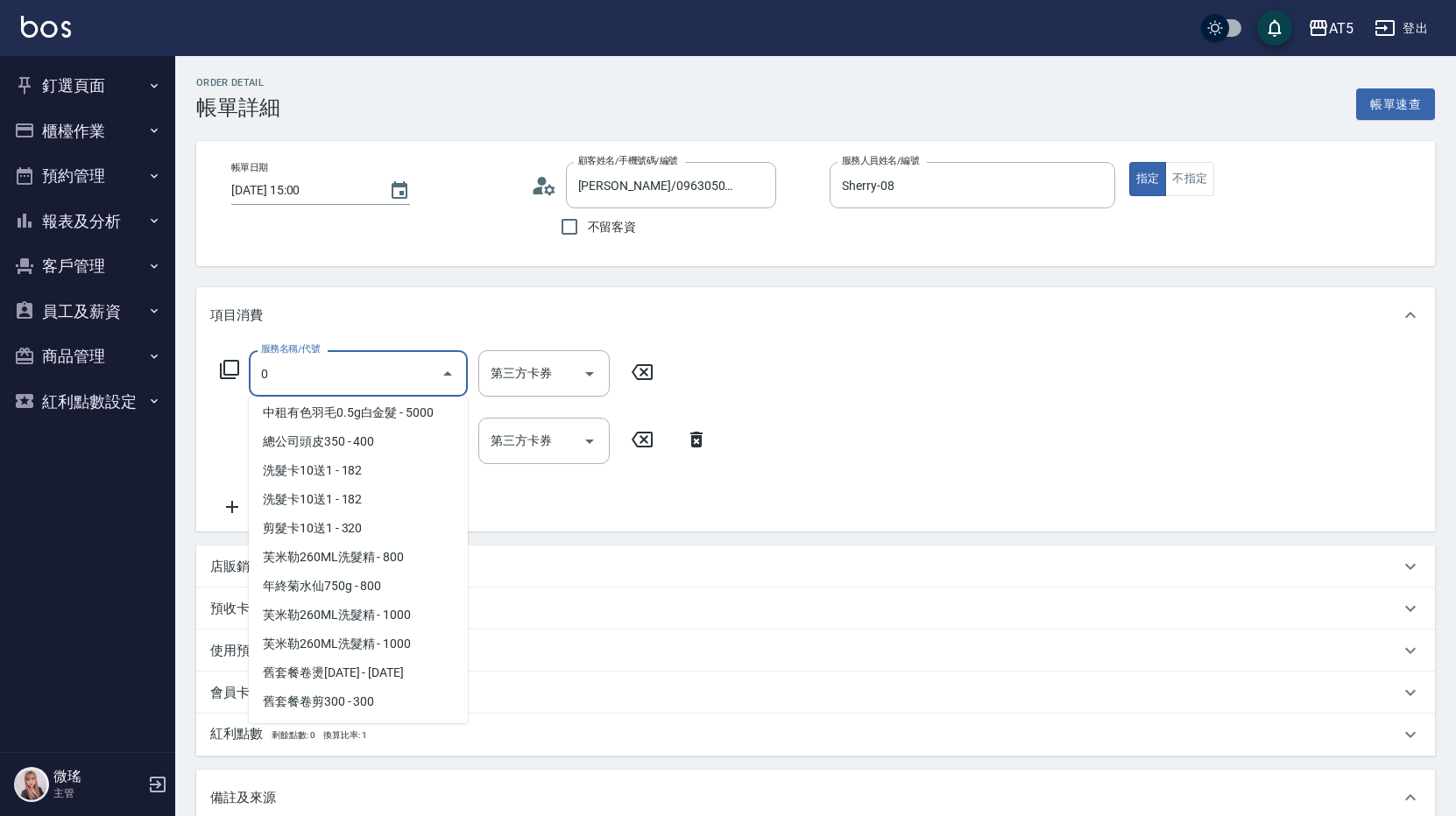
scroll to position [0, 0]
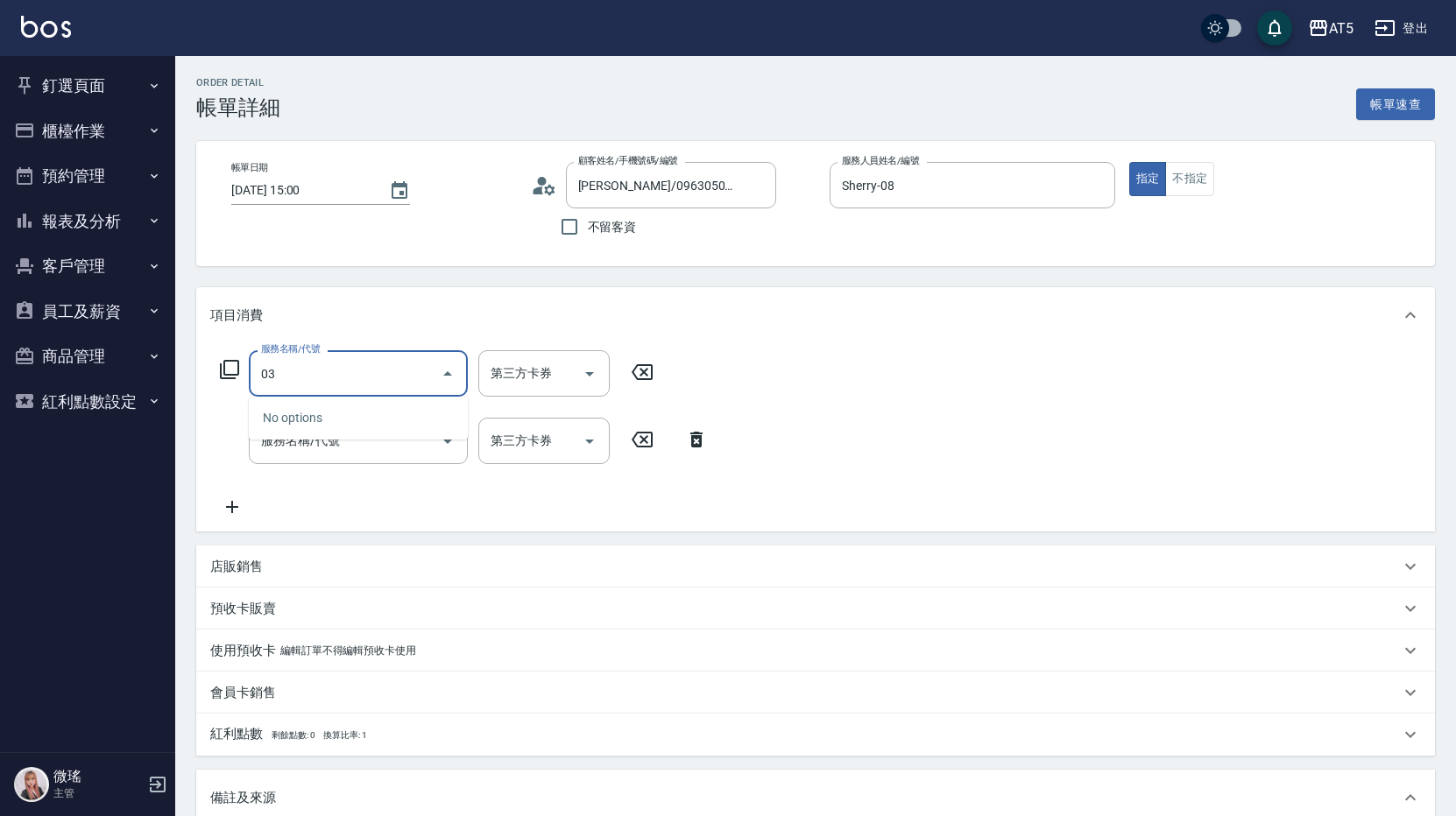
type input "503"
type input "90"
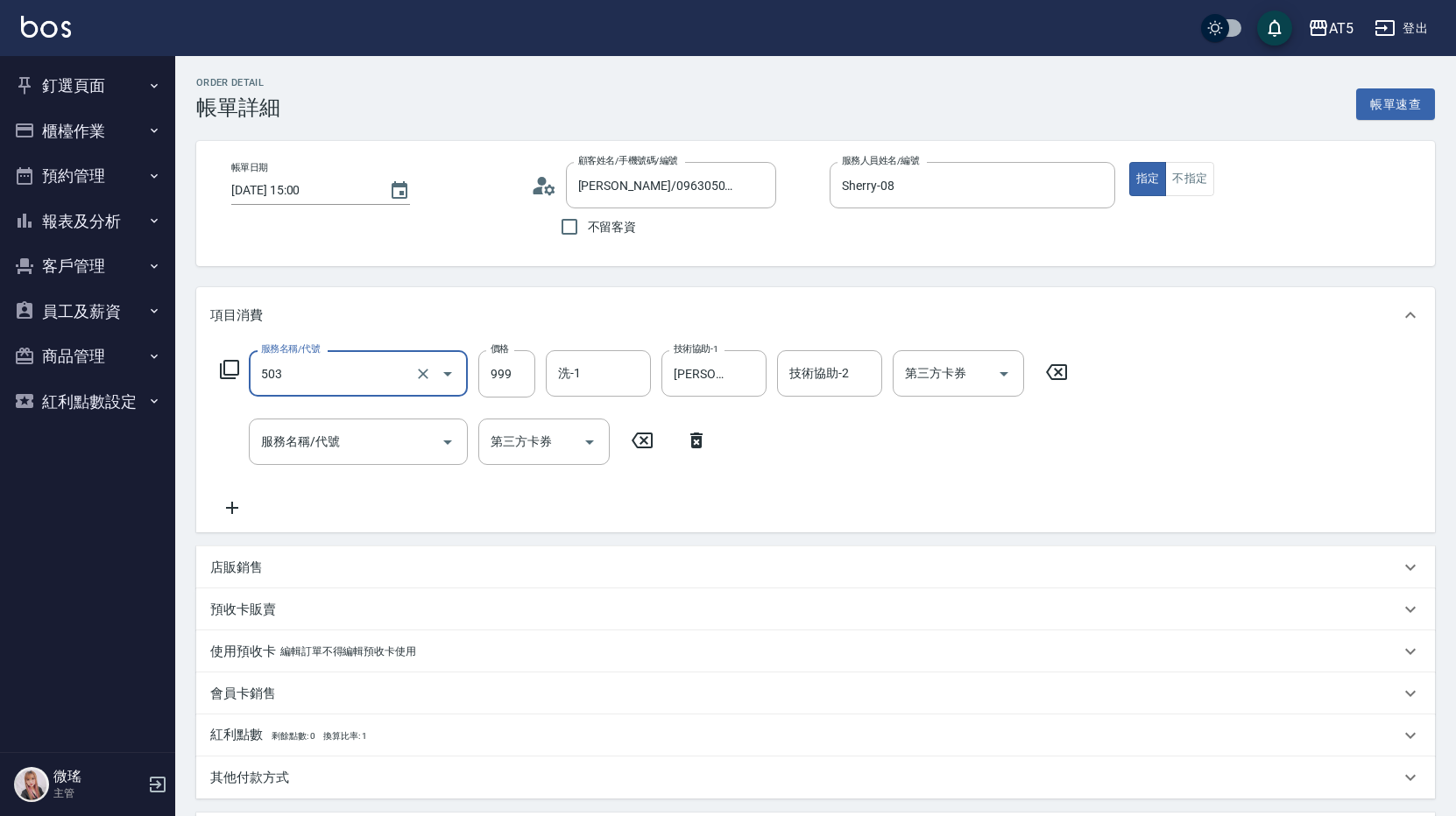
type input "局部髮(503)"
type input "1"
type input "0"
type input "15"
type input "10"
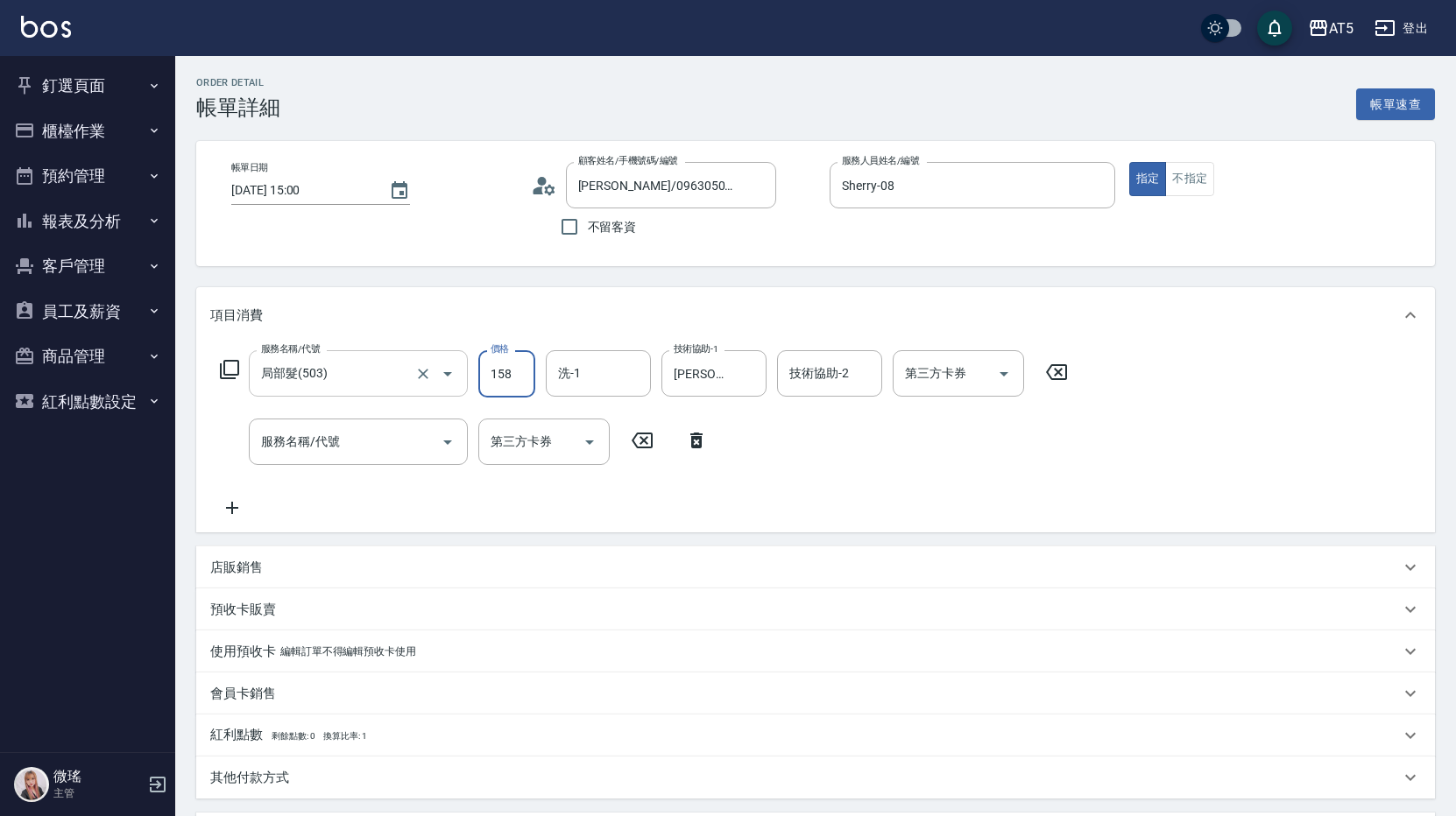
type input "1580"
type input "150"
type input "1580"
type input "葵葵-11"
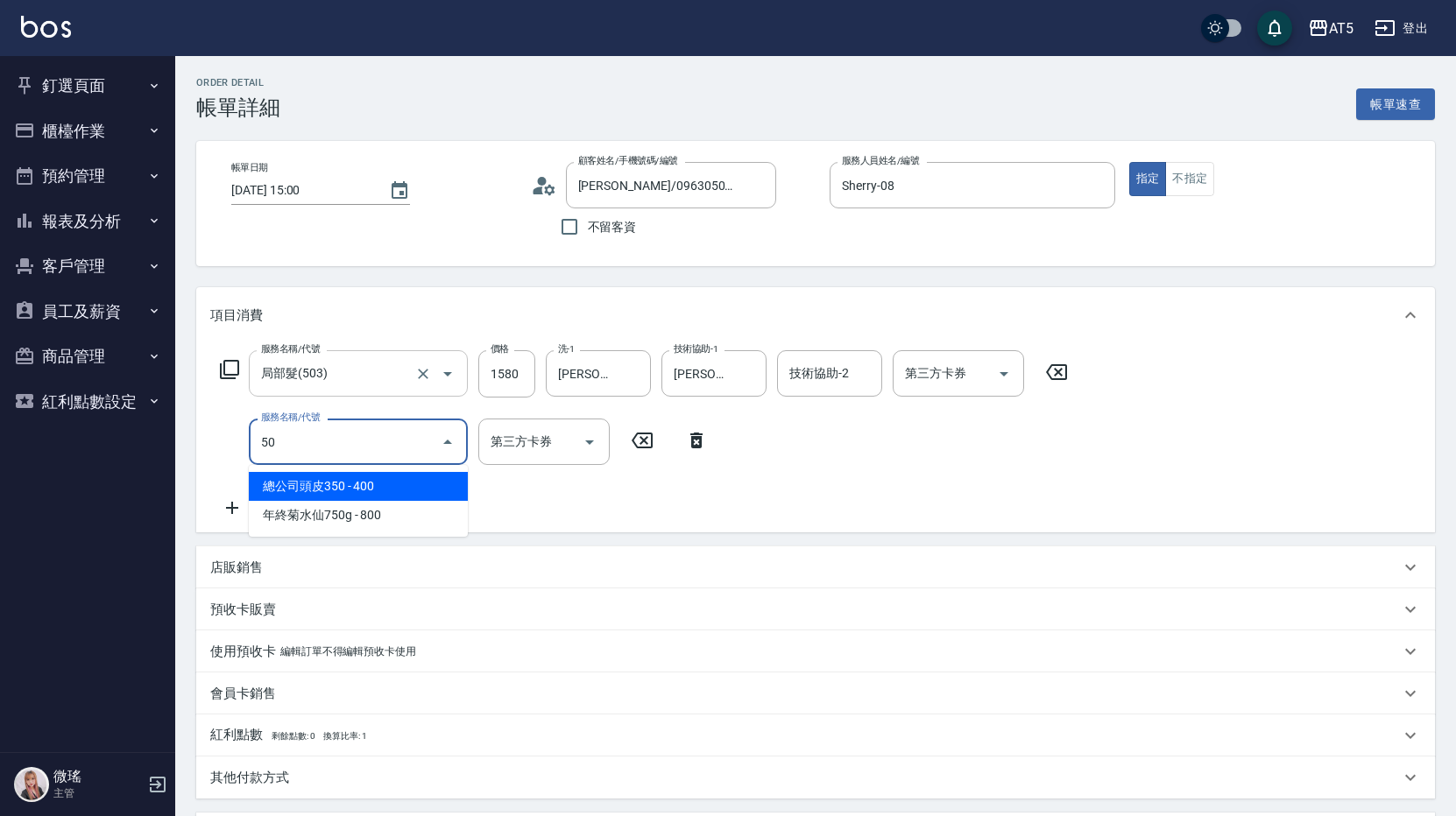
type input "501"
type input "250"
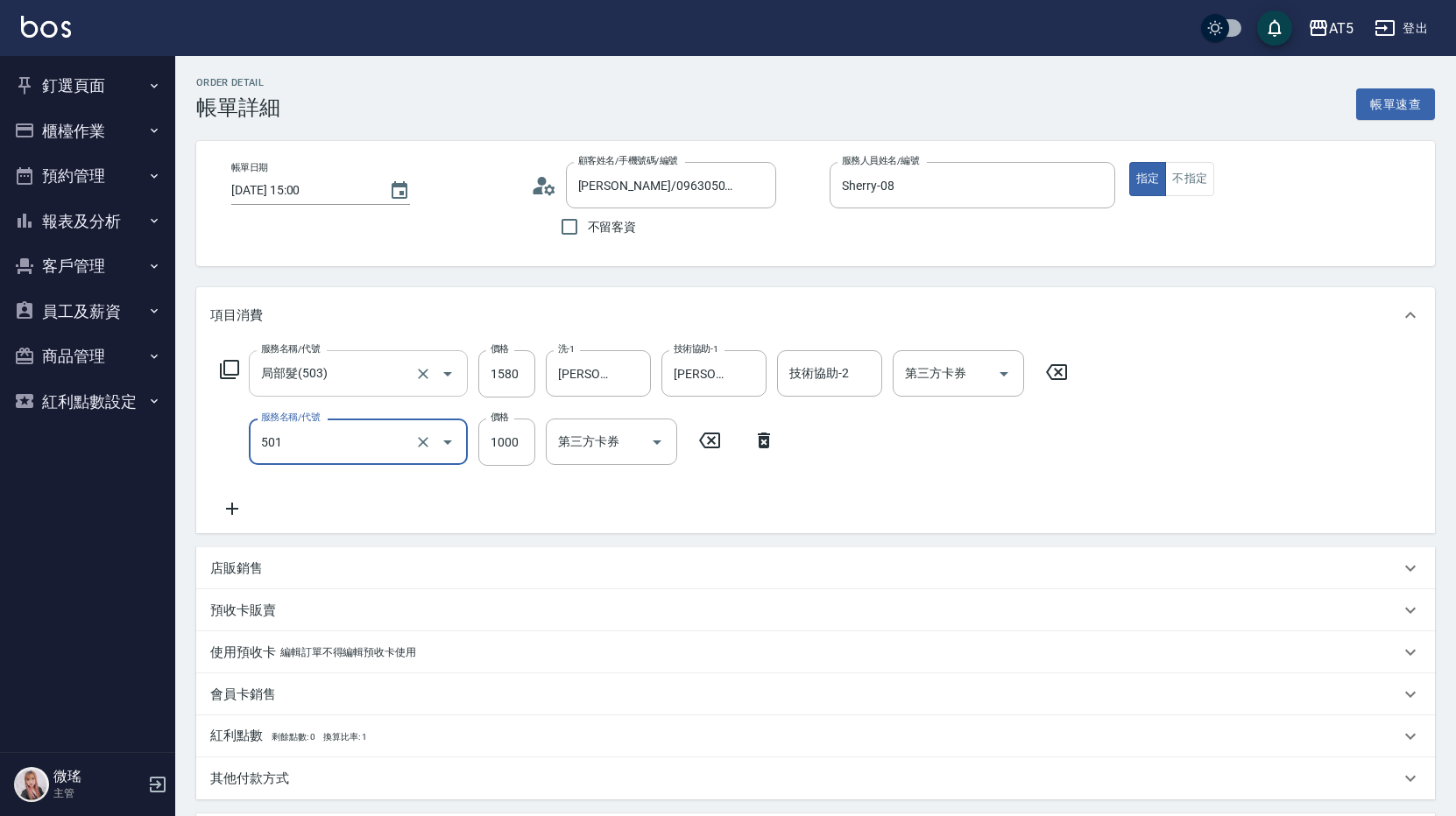
type input "染髮(501)"
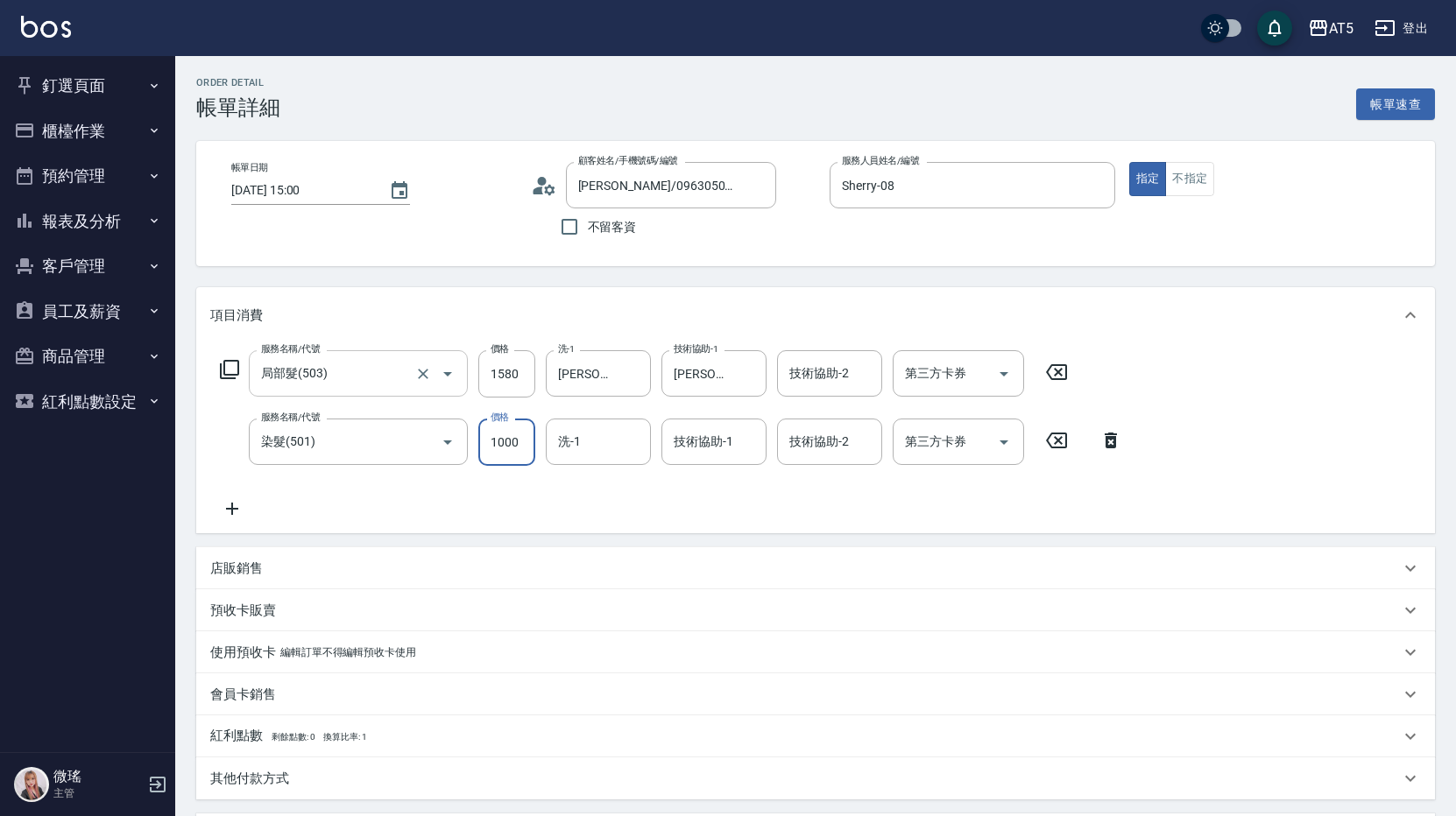
type input "1"
type input "150"
type input "158"
type input "310"
type input "1580"
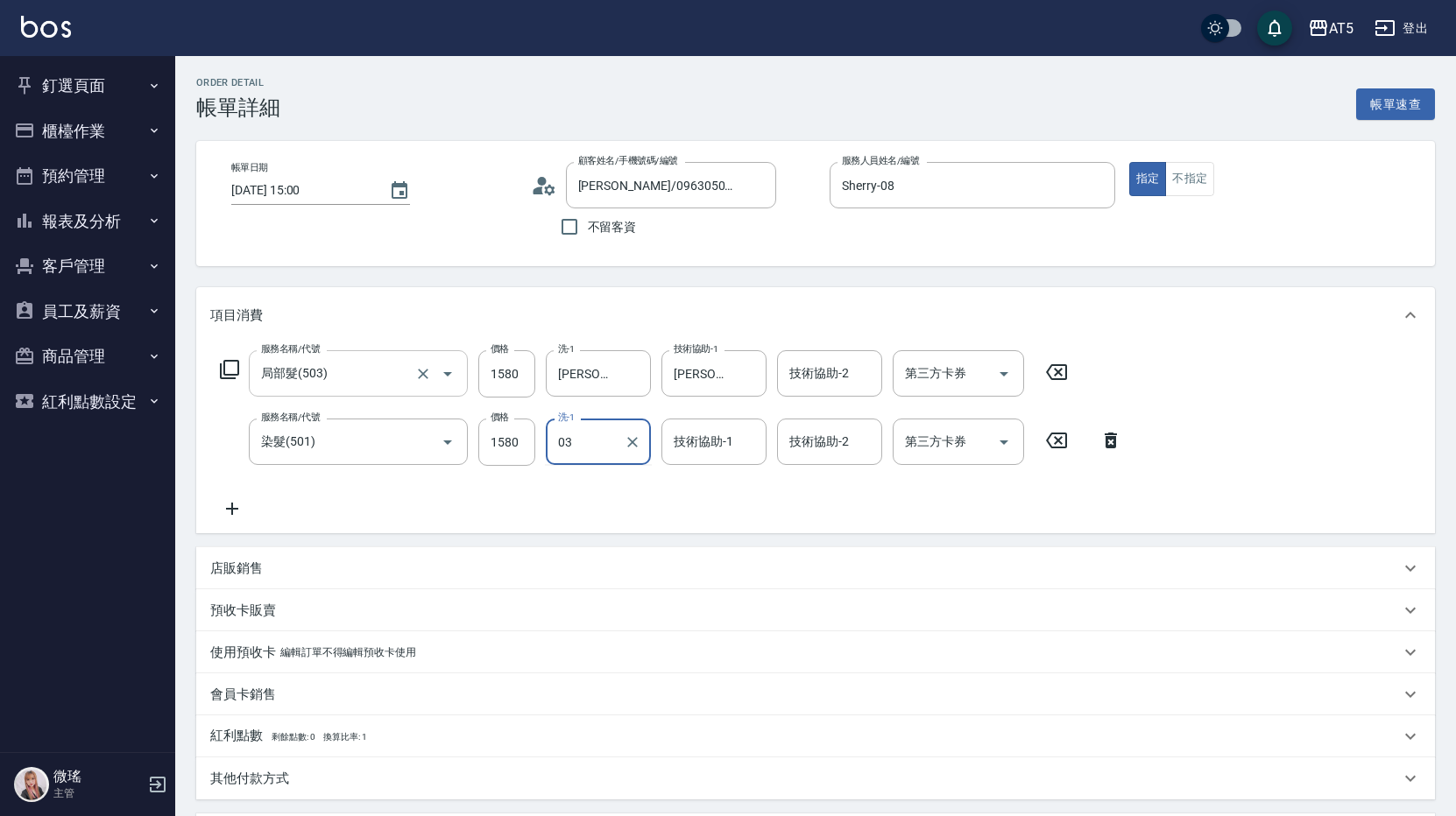
type input "sandy-03"
click at [794, 386] on input "技術協助-2" at bounding box center [829, 373] width 90 height 31
type input "sandy-03"
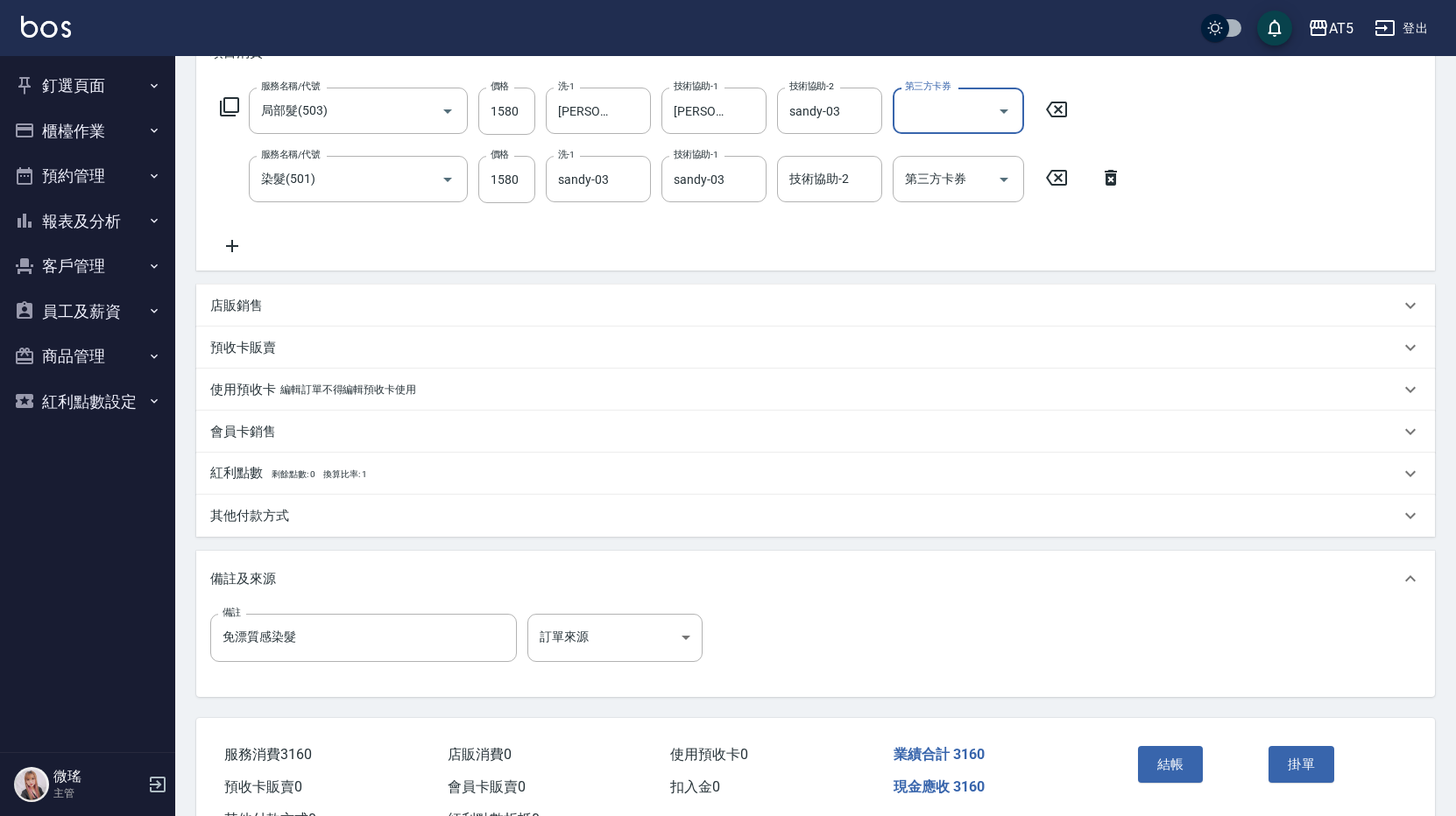
scroll to position [333, 0]
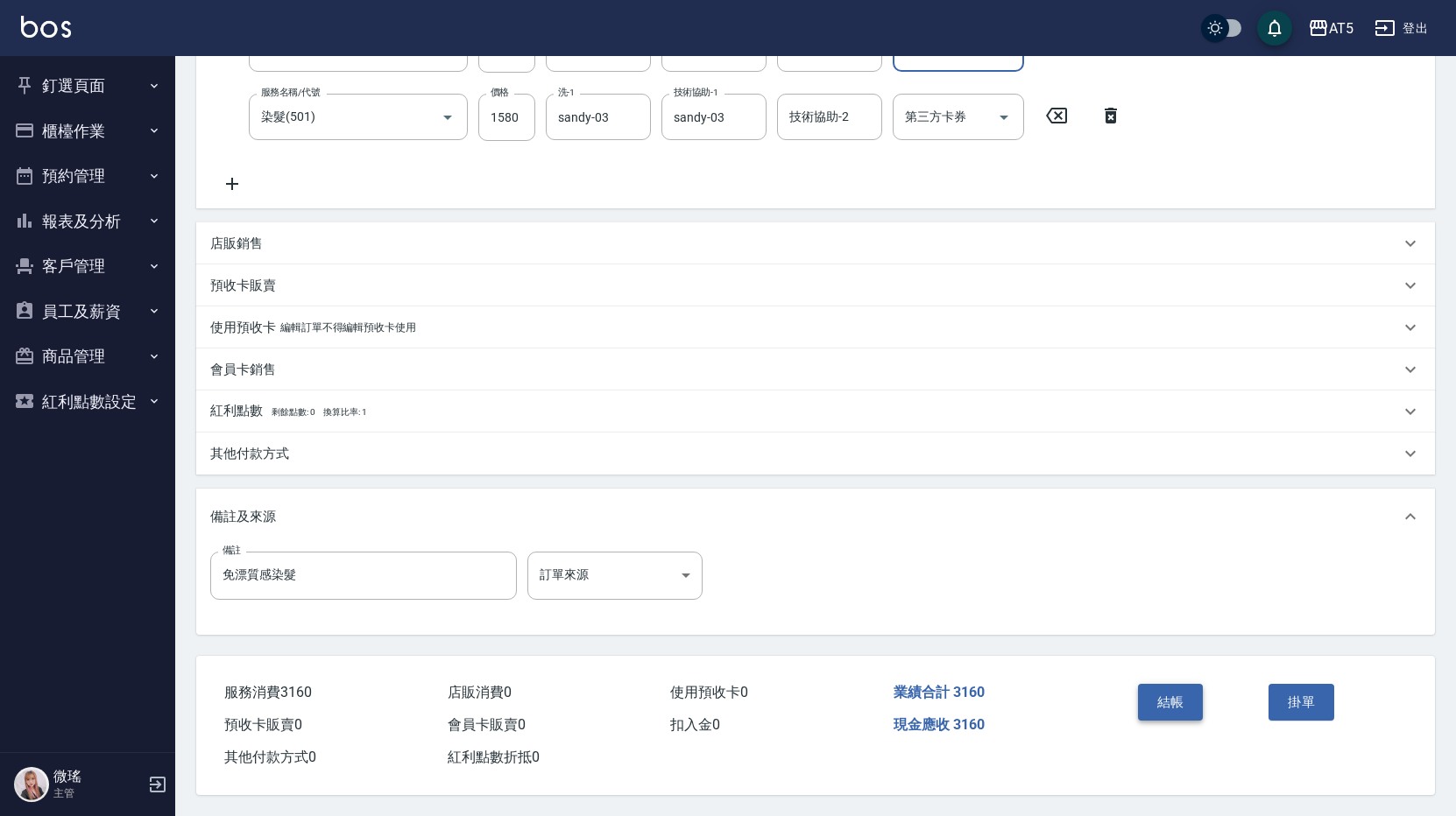
click at [1187, 700] on button "結帳" at bounding box center [1170, 702] width 66 height 37
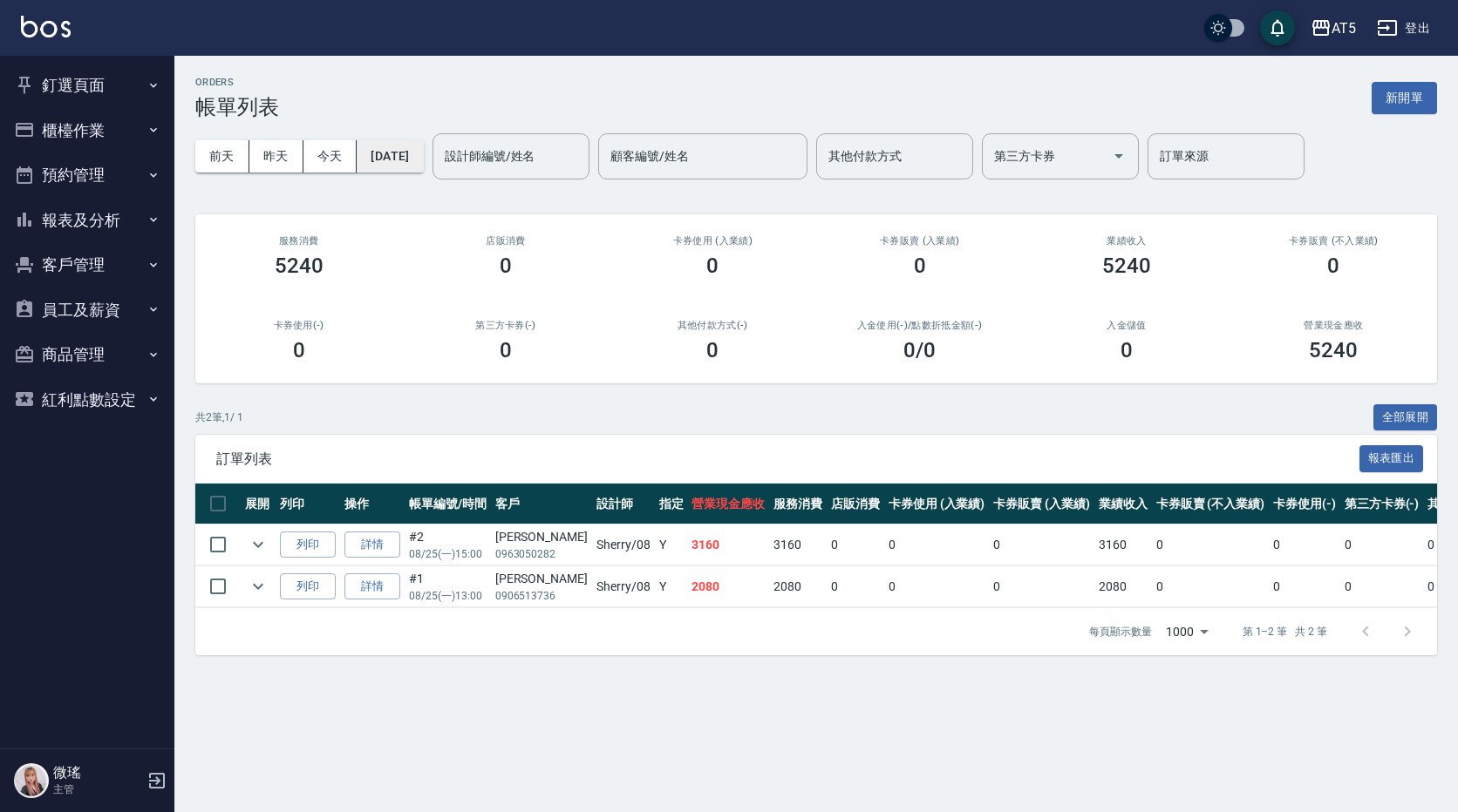
click at [393, 150] on button "[DATE]" at bounding box center [390, 156] width 66 height 32
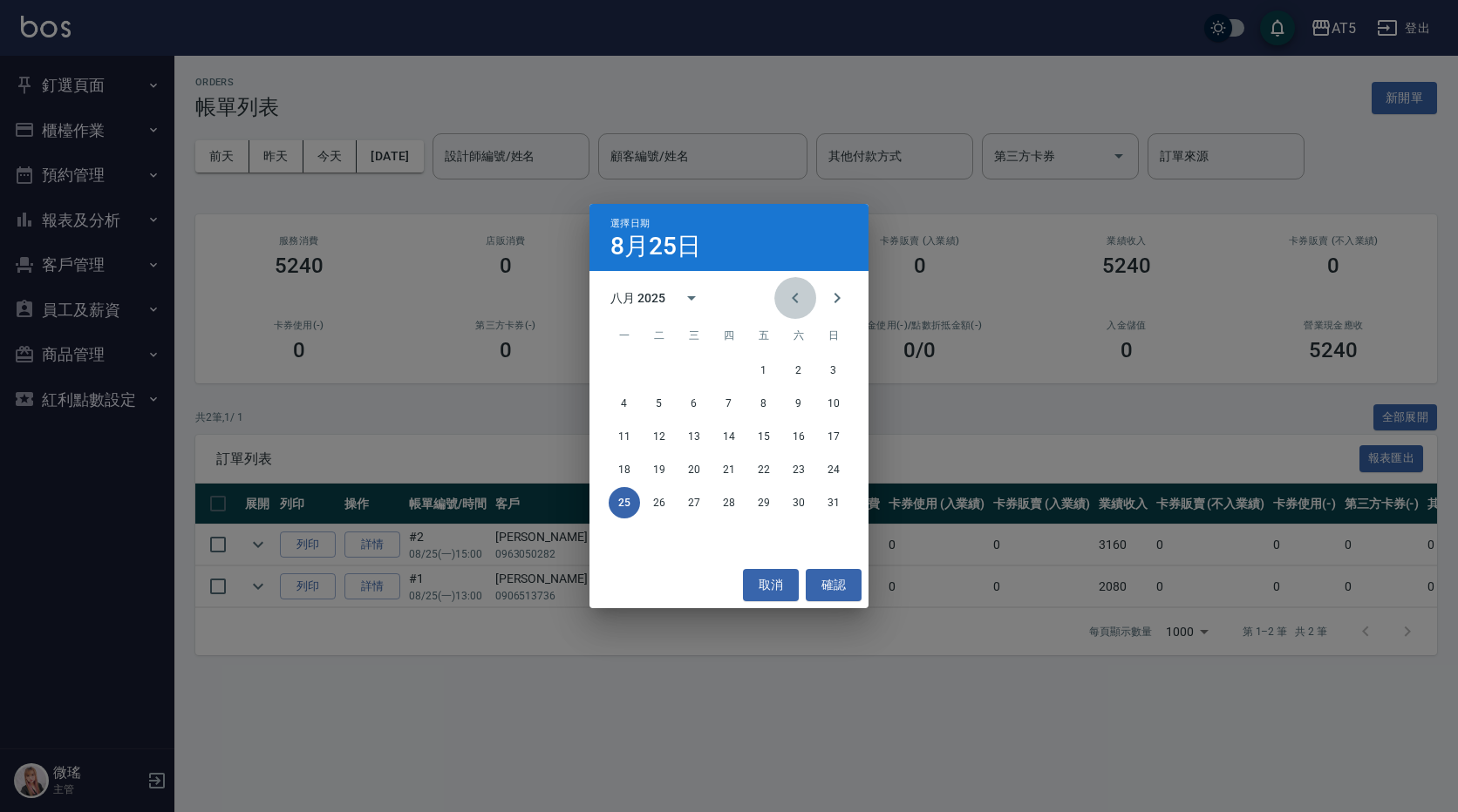
click at [806, 285] on button "Previous month" at bounding box center [794, 297] width 41 height 41
click at [804, 288] on icon "Previous month" at bounding box center [795, 297] width 21 height 21
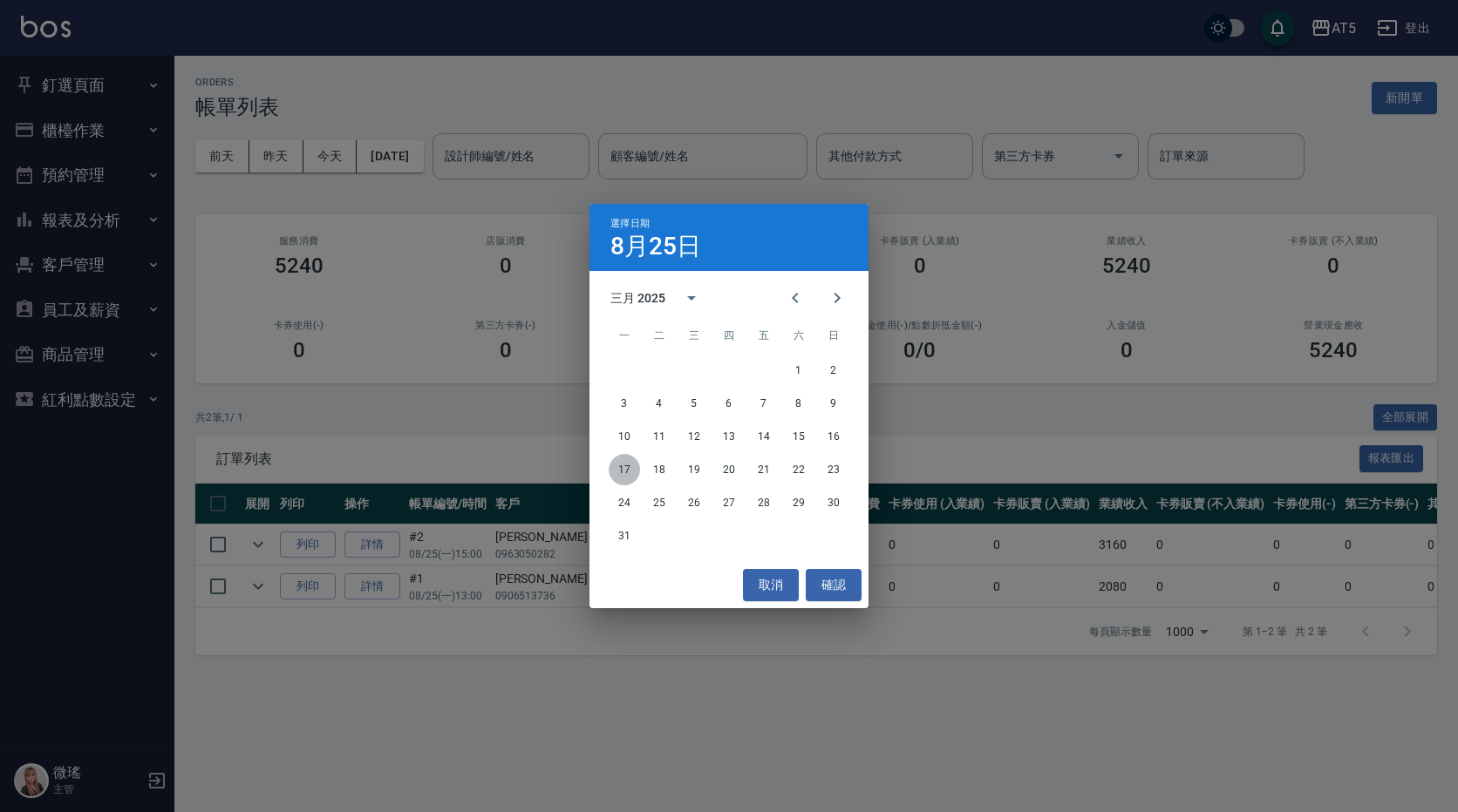
click at [624, 466] on button "17" at bounding box center [624, 470] width 31 height 31
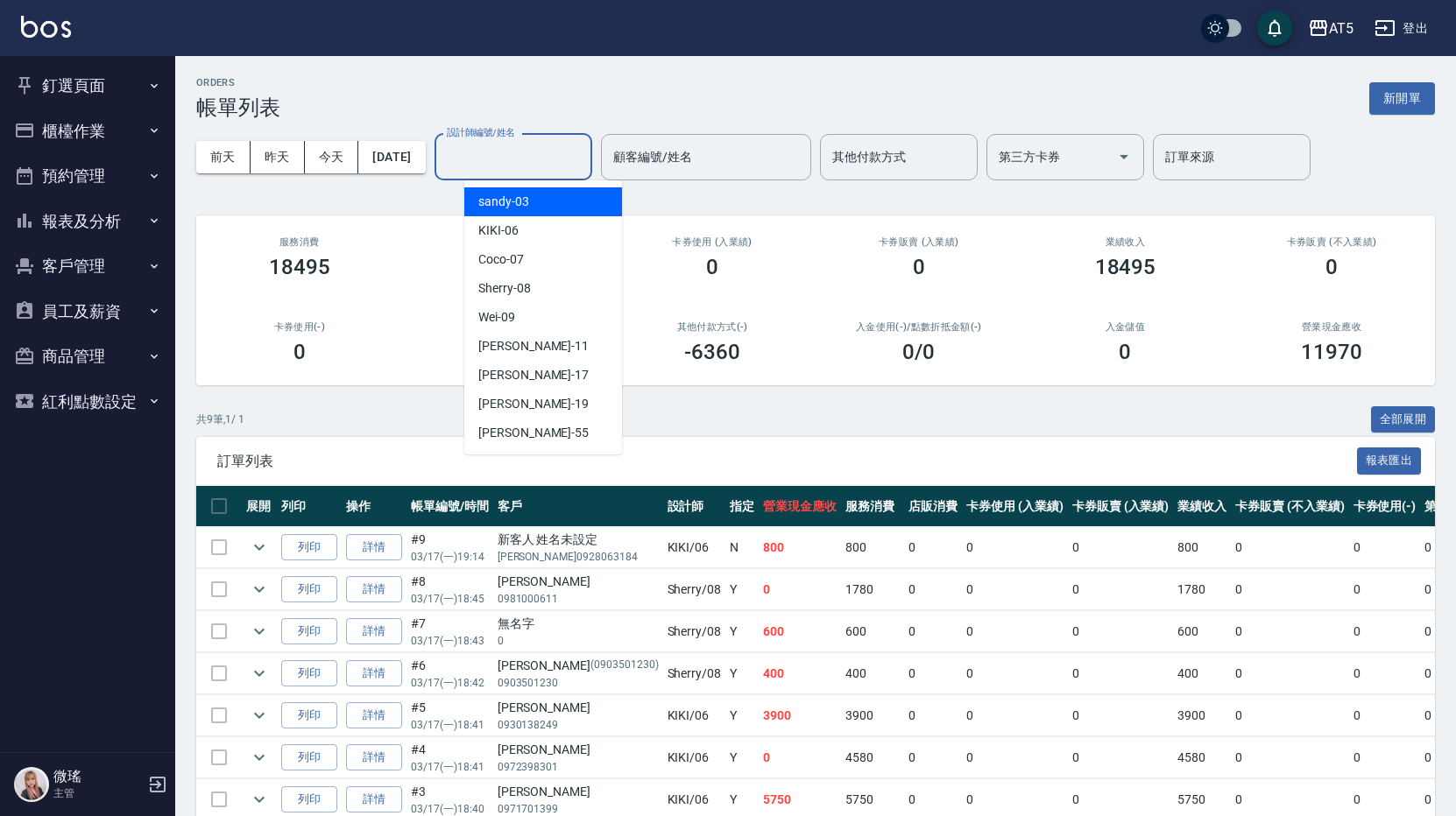
click at [526, 155] on input "設計師編號/姓名" at bounding box center [513, 156] width 142 height 31
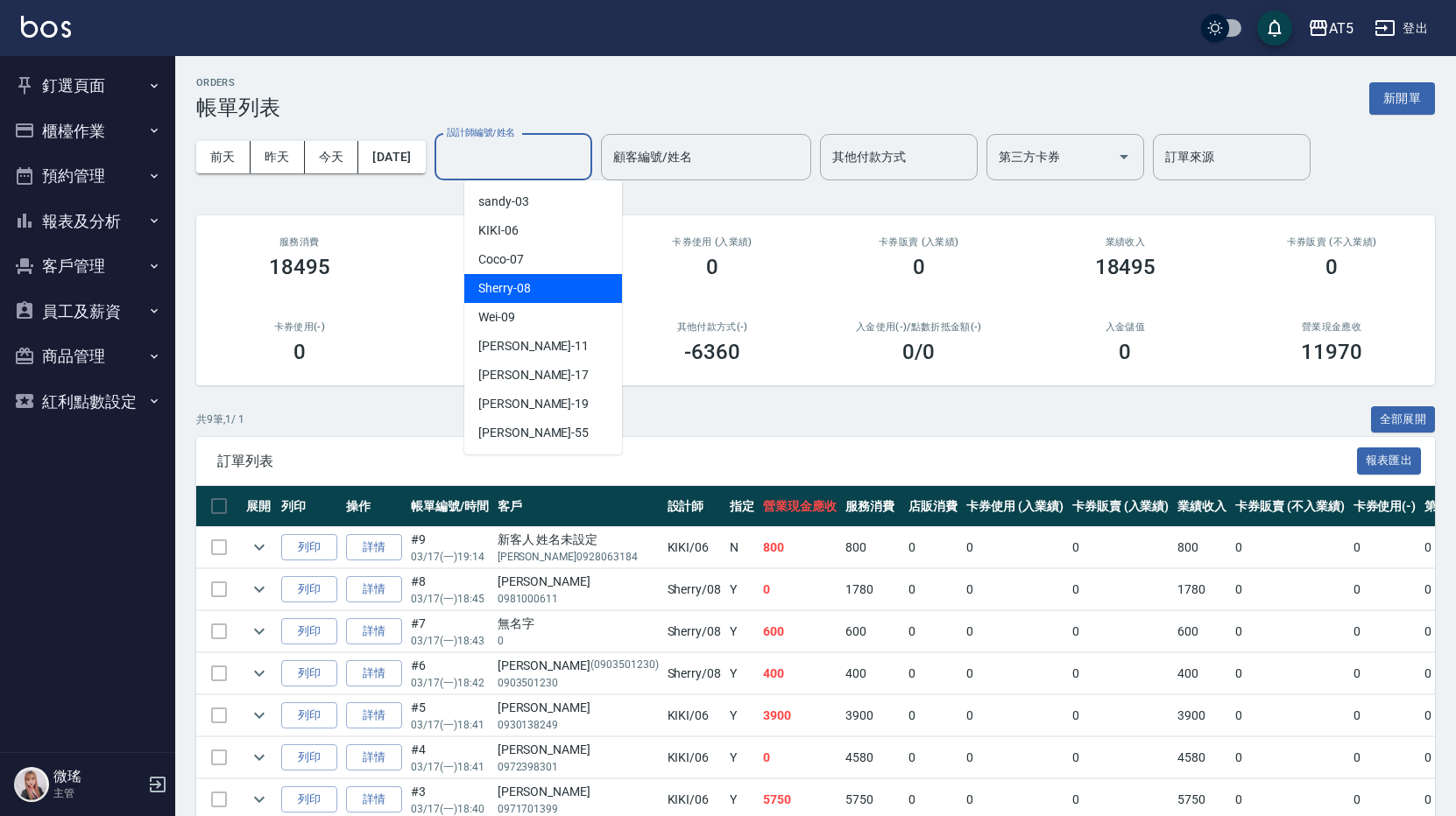
click at [548, 298] on div "Sherry -08" at bounding box center [543, 288] width 157 height 29
type input "Sherry-08"
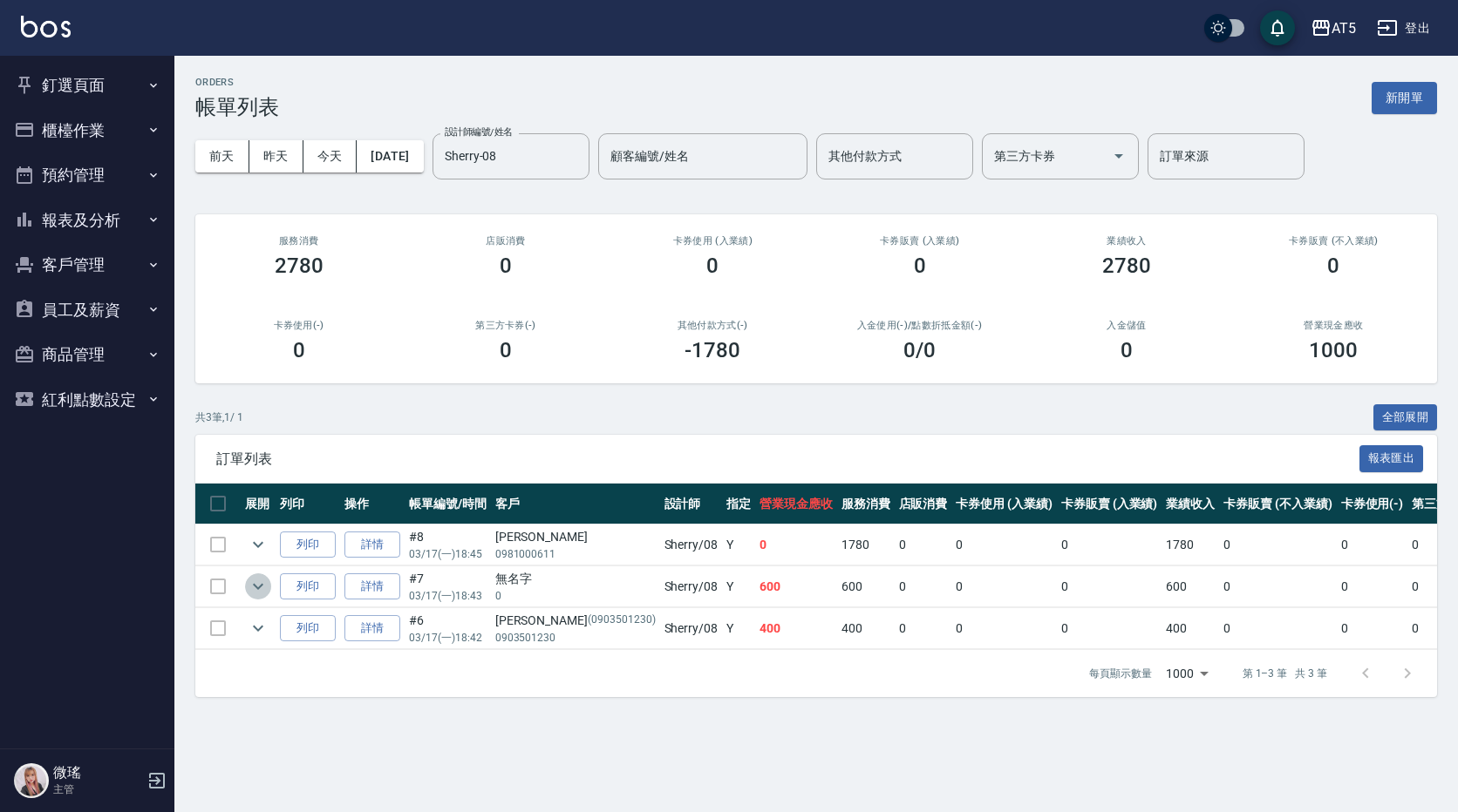
click at [260, 593] on icon "expand row" at bounding box center [258, 586] width 21 height 21
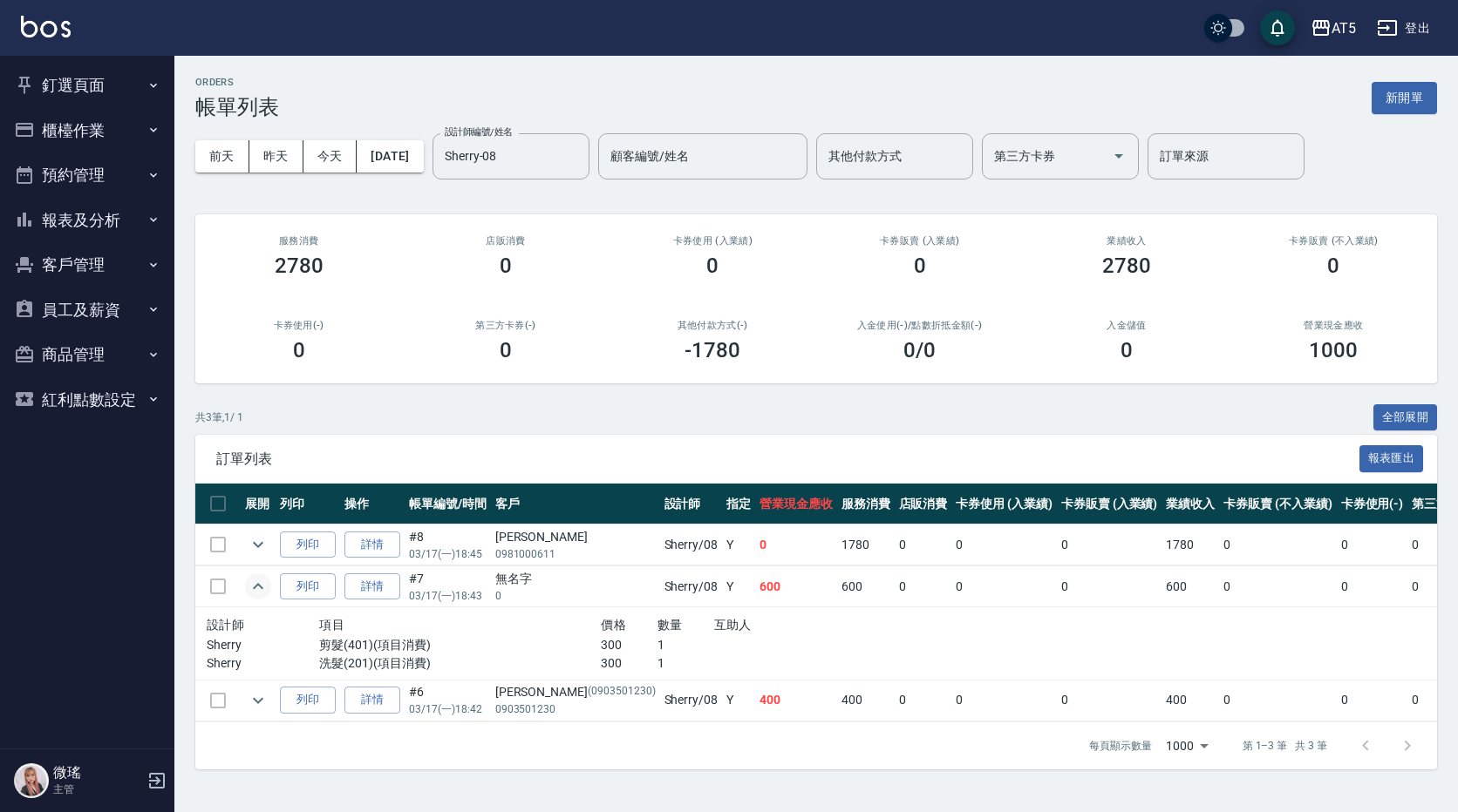
drag, startPoint x: 371, startPoint y: 585, endPoint x: 558, endPoint y: 33, distance: 582.8
click at [371, 585] on link "詳情" at bounding box center [372, 586] width 56 height 27
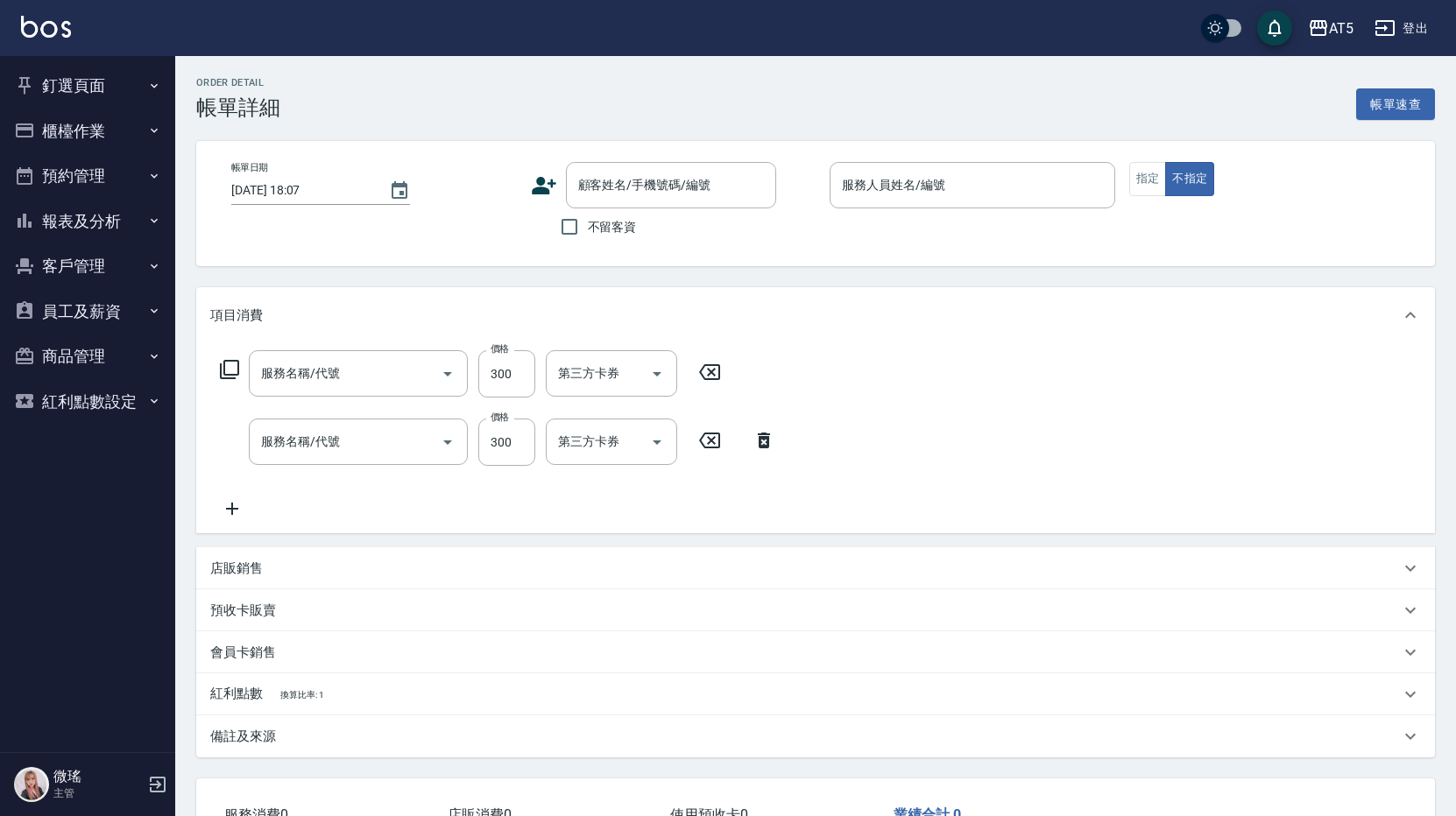
type input "2025/03/17 18:43"
type input "Sherry-08"
type input "60"
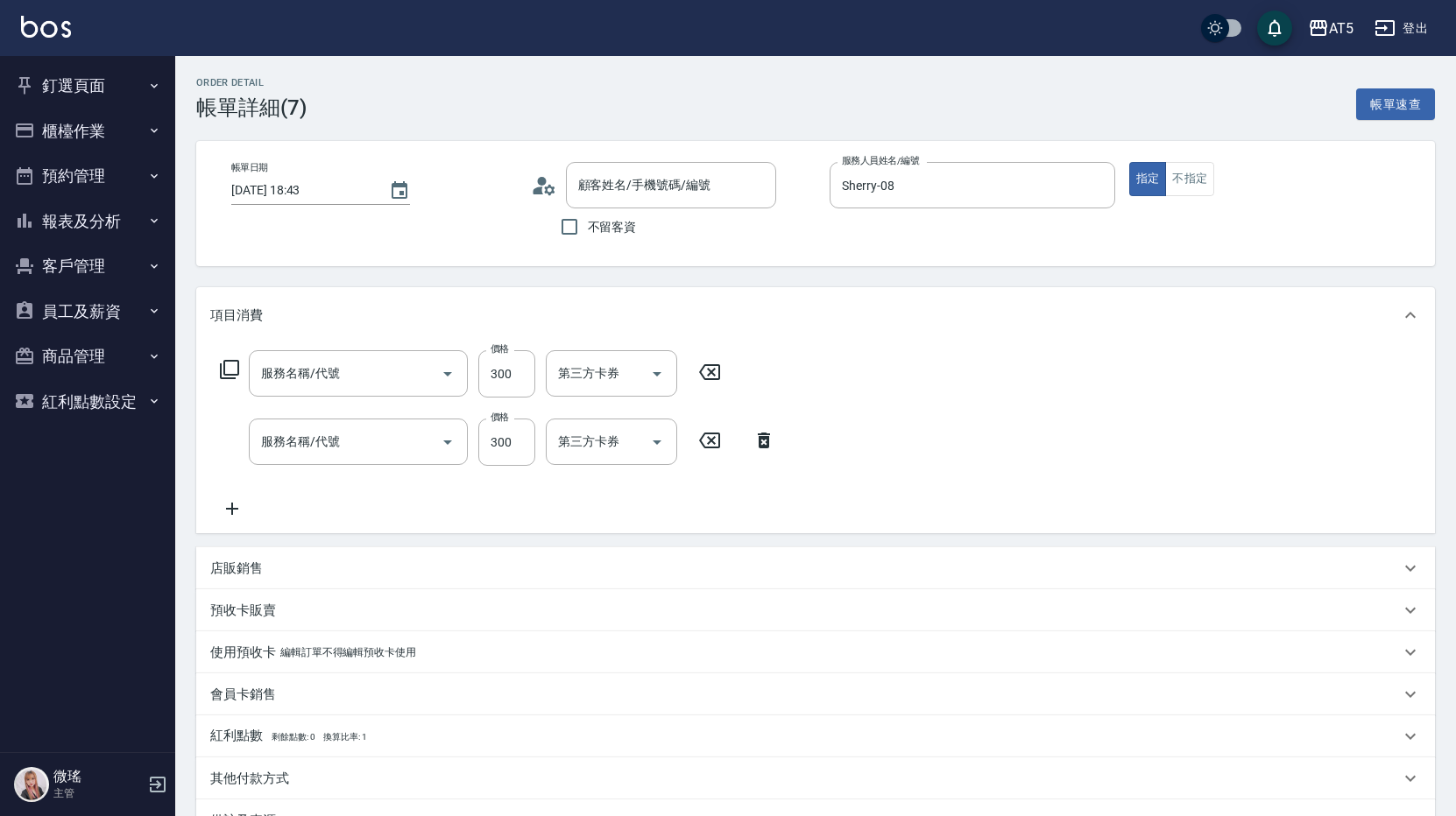
type input "洗髮(201)"
type input "剪髮(401)"
type input "無名字/ 0/null"
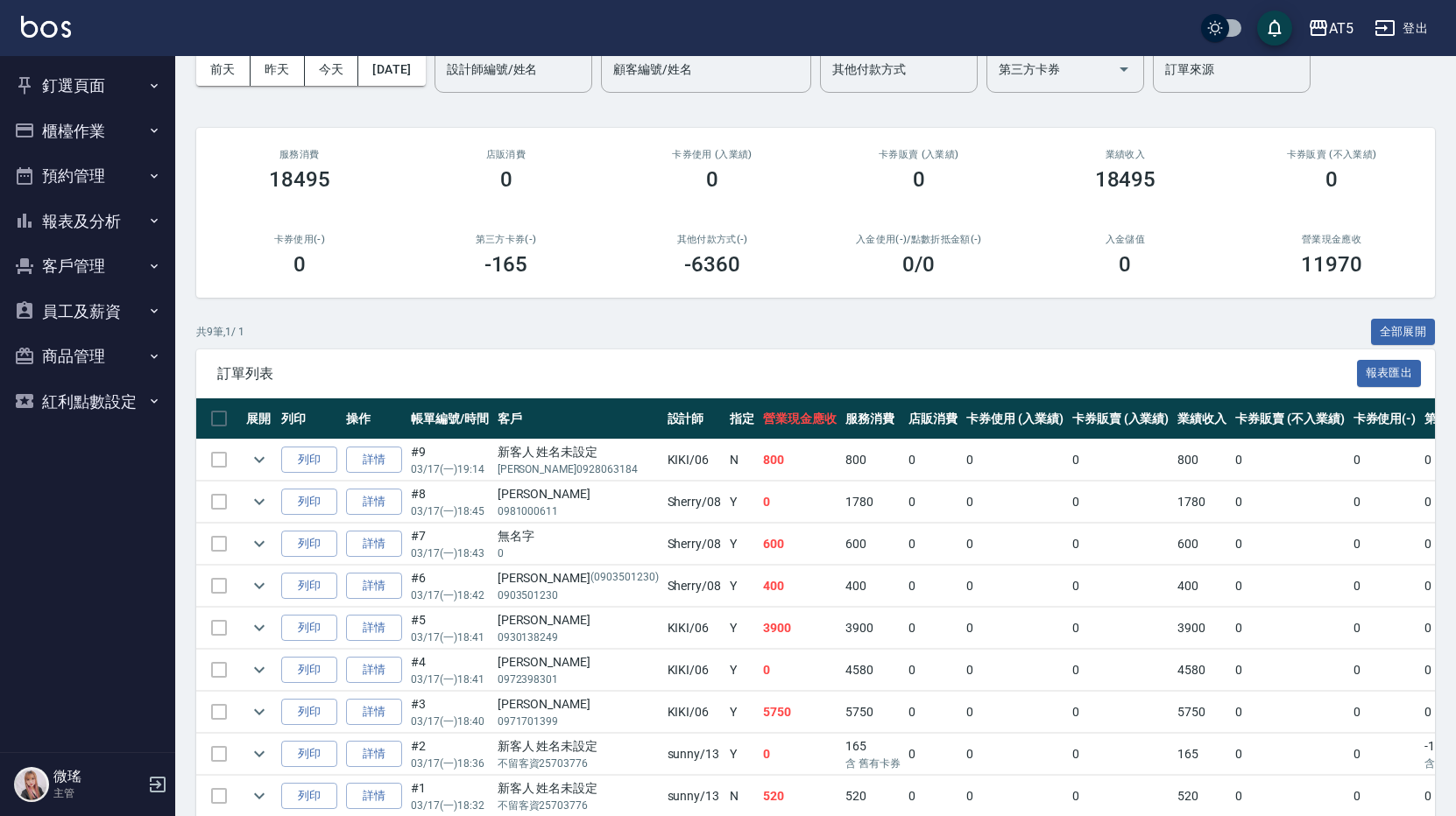
scroll to position [171, 0]
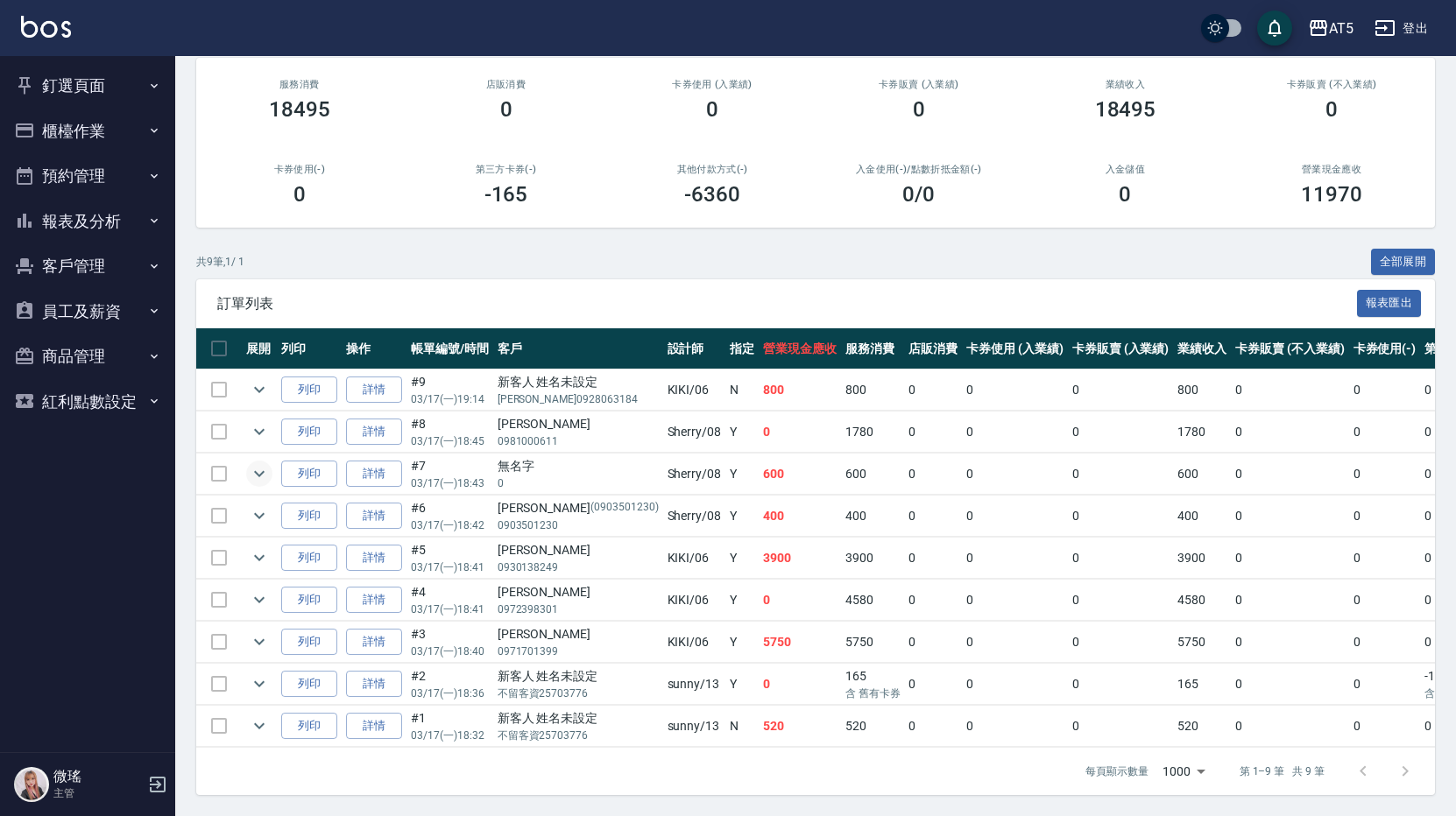
click at [262, 466] on icon "expand row" at bounding box center [259, 474] width 21 height 21
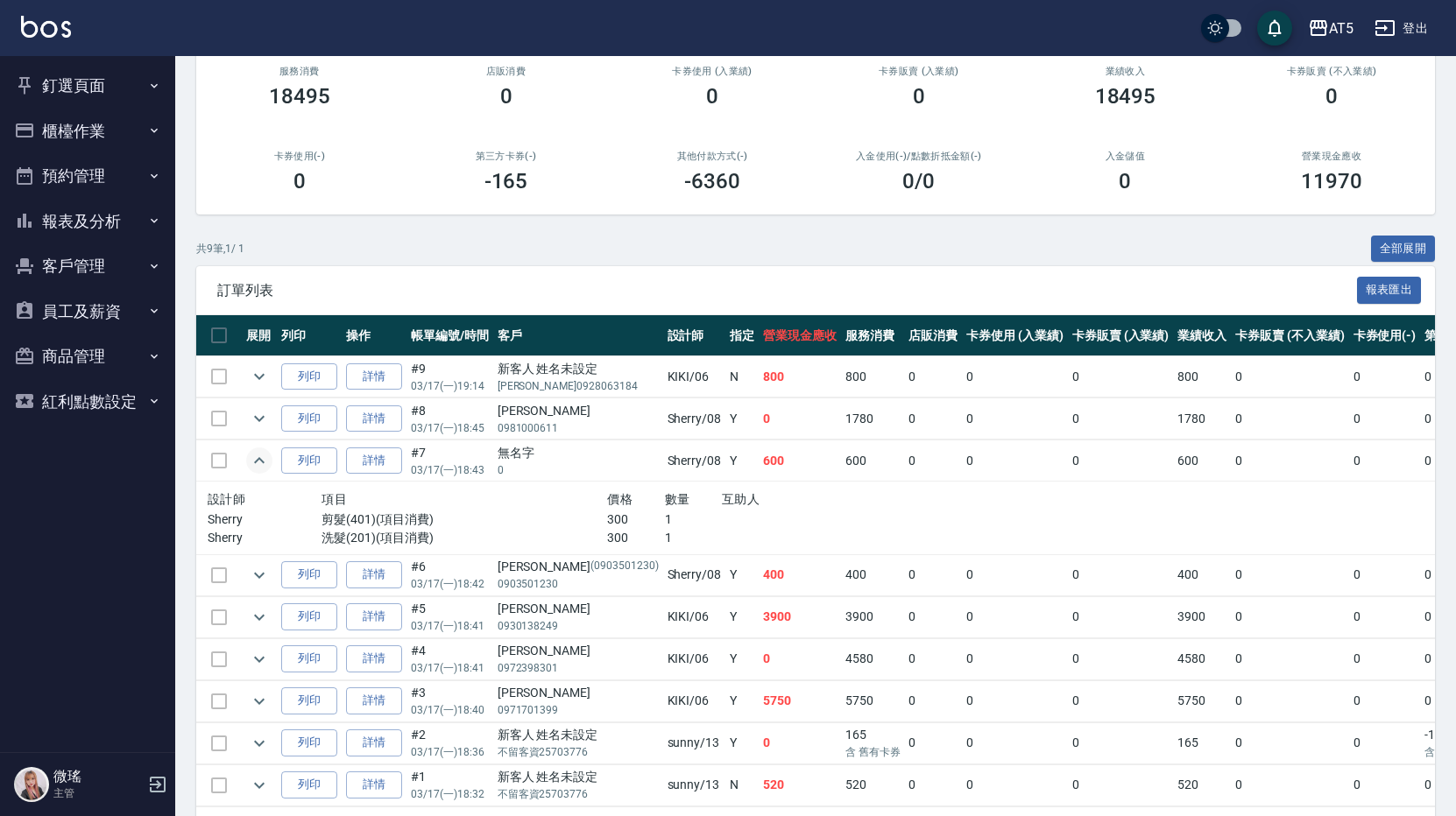
click at [266, 463] on icon "expand row" at bounding box center [259, 460] width 21 height 21
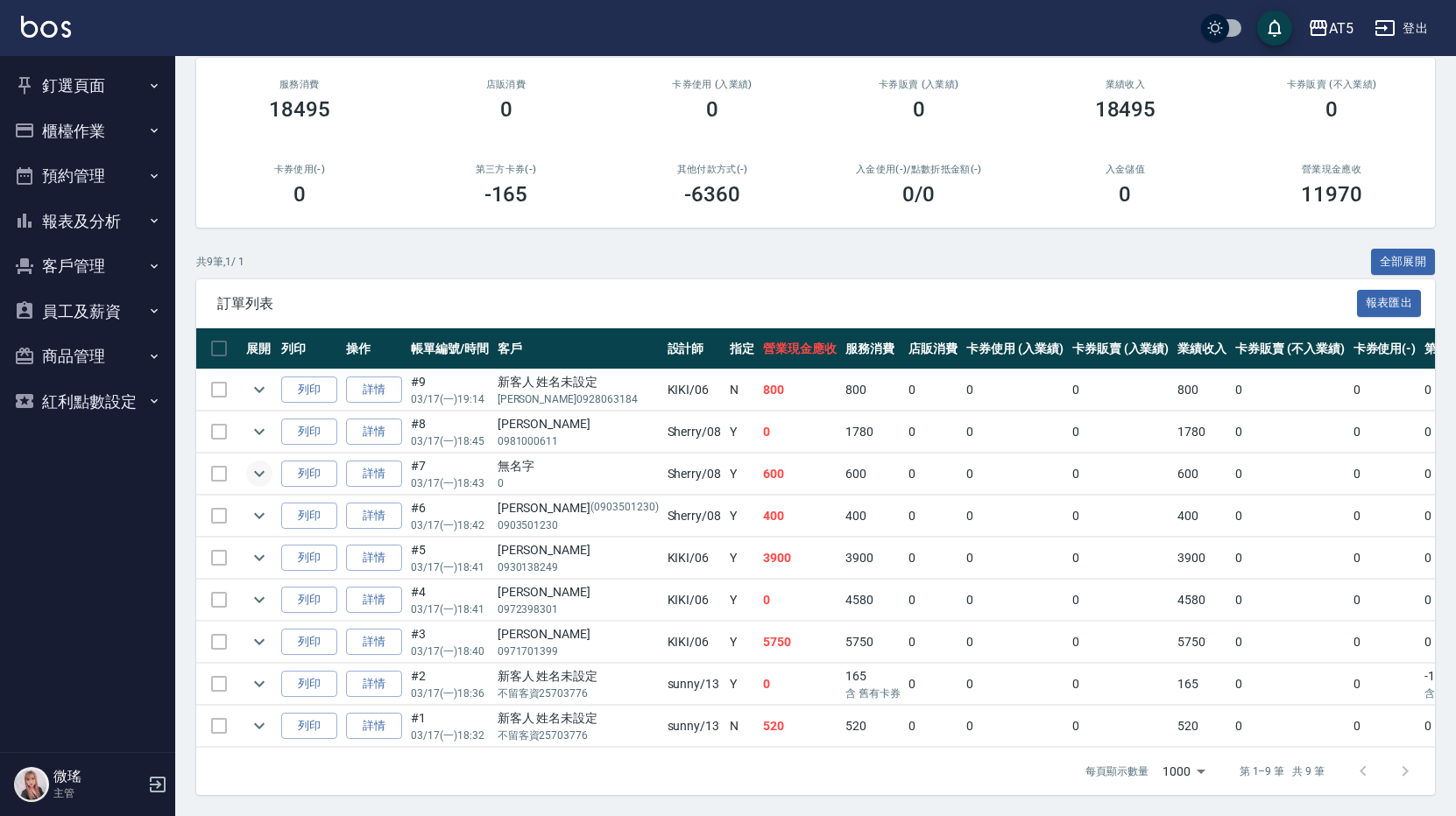
scroll to position [0, 0]
